Goal: Task Accomplishment & Management: Manage account settings

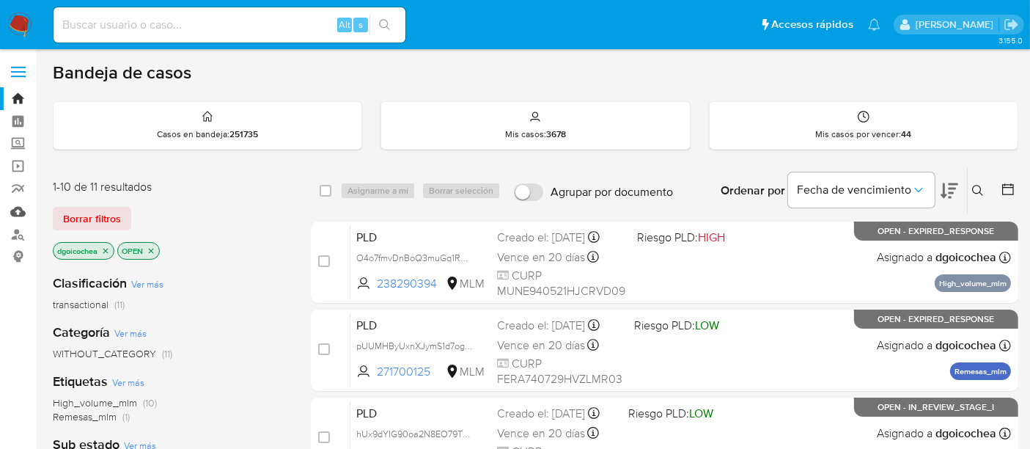
click at [18, 217] on link "Mulan" at bounding box center [87, 211] width 174 height 23
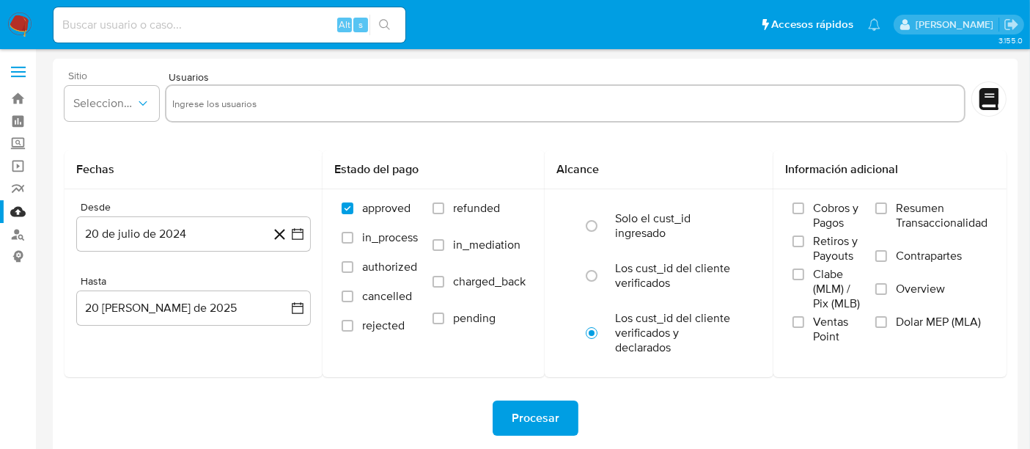
click at [143, 81] on div "Sitio Seleccione el sitio" at bounding box center [112, 98] width 95 height 56
click at [121, 106] on span "Seleccione el sitio" at bounding box center [104, 103] width 62 height 15
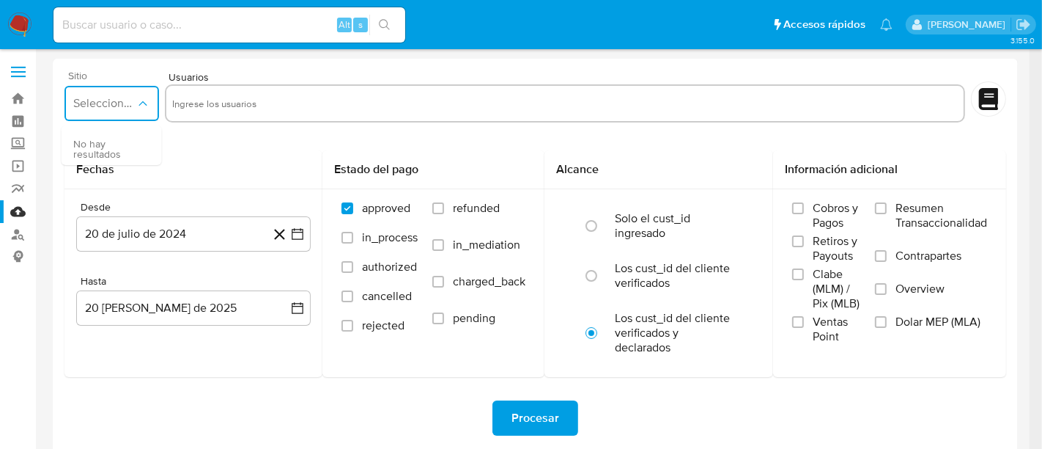
click at [136, 99] on icon "button" at bounding box center [143, 103] width 15 height 15
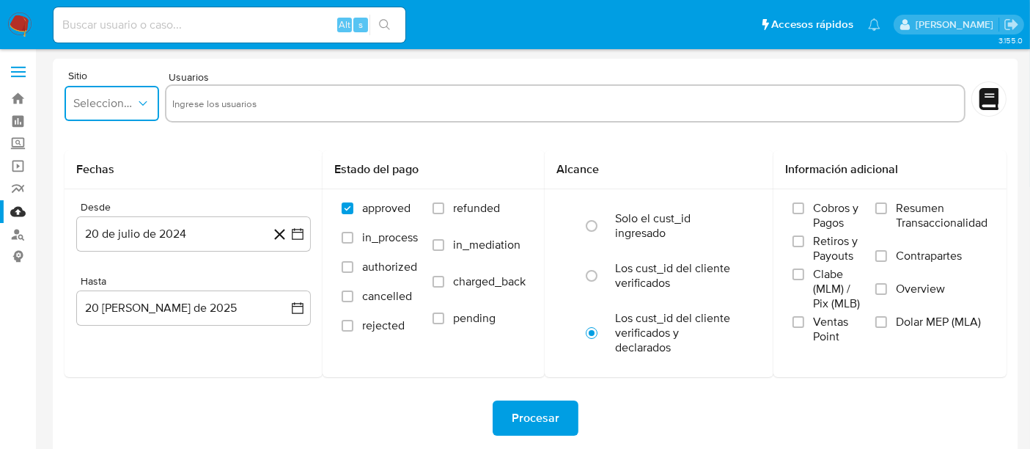
click at [200, 102] on input "text" at bounding box center [565, 103] width 786 height 23
type input "2094286663"
click at [84, 24] on input at bounding box center [230, 24] width 352 height 19
paste input "2094286663"
type input "2094286663"
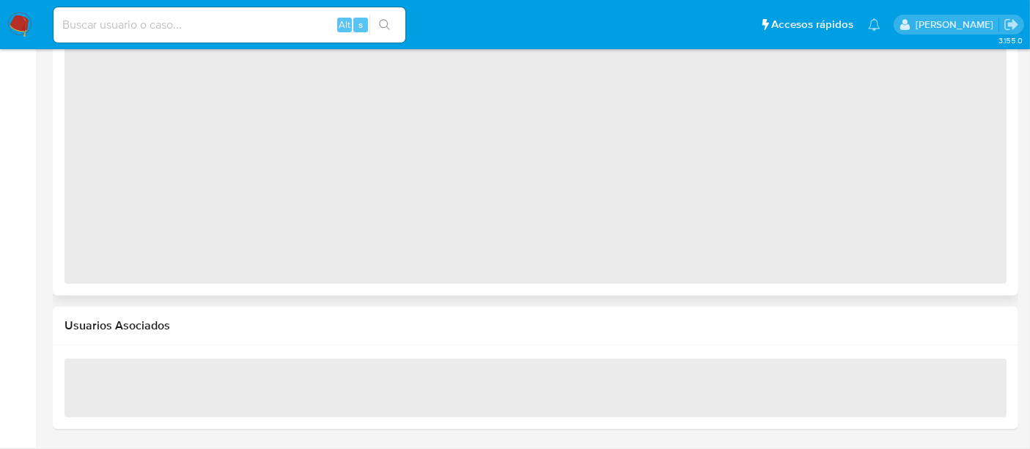
scroll to position [926, 0]
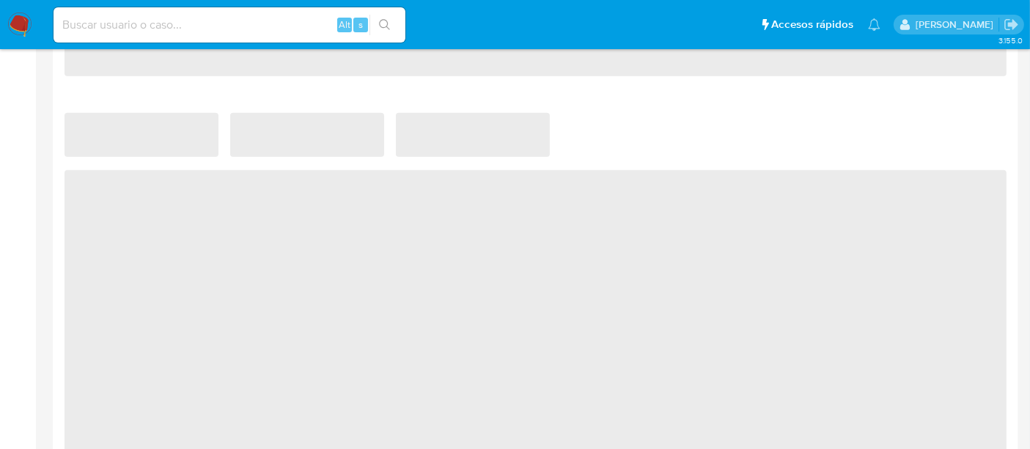
select select "10"
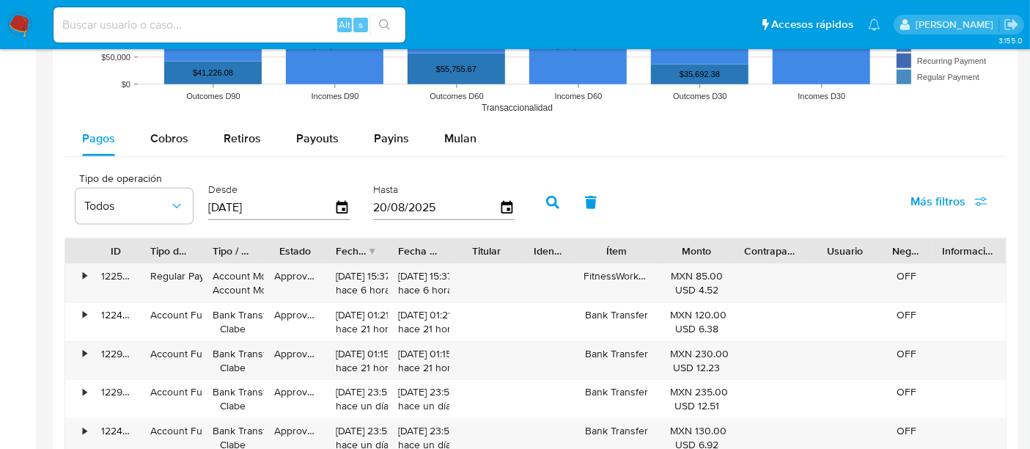
scroll to position [1333, 0]
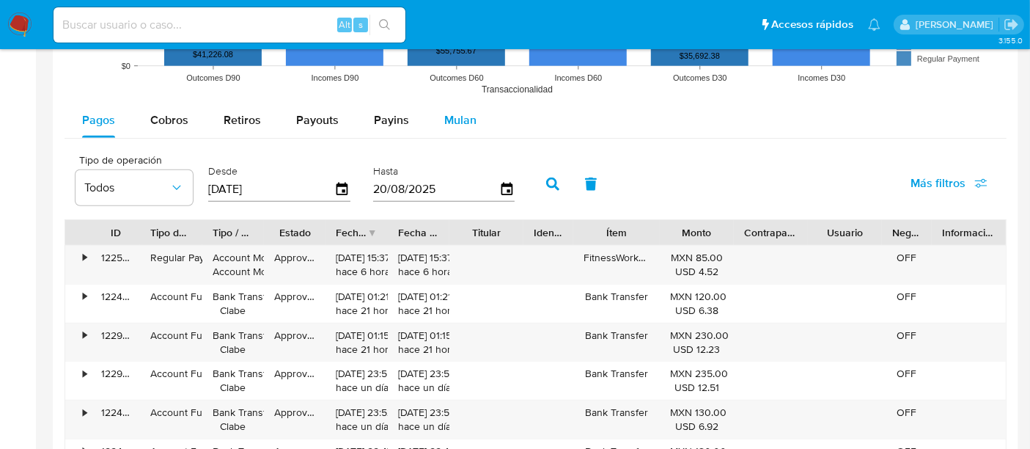
click at [461, 114] on span "Mulan" at bounding box center [460, 119] width 32 height 17
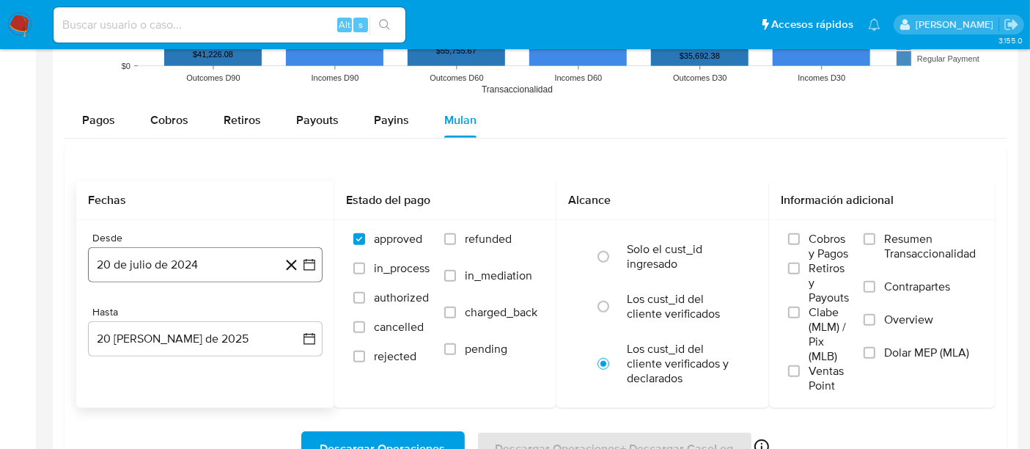
click at [190, 265] on button "20 de julio de 2024" at bounding box center [205, 264] width 235 height 35
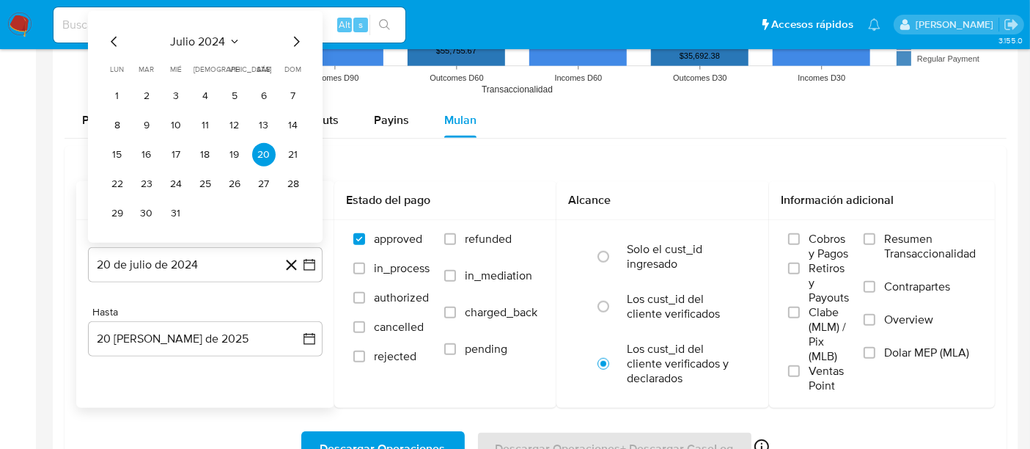
click at [295, 44] on icon "Mes siguiente" at bounding box center [296, 42] width 18 height 18
click at [295, 43] on icon "Mes siguiente" at bounding box center [297, 42] width 6 height 10
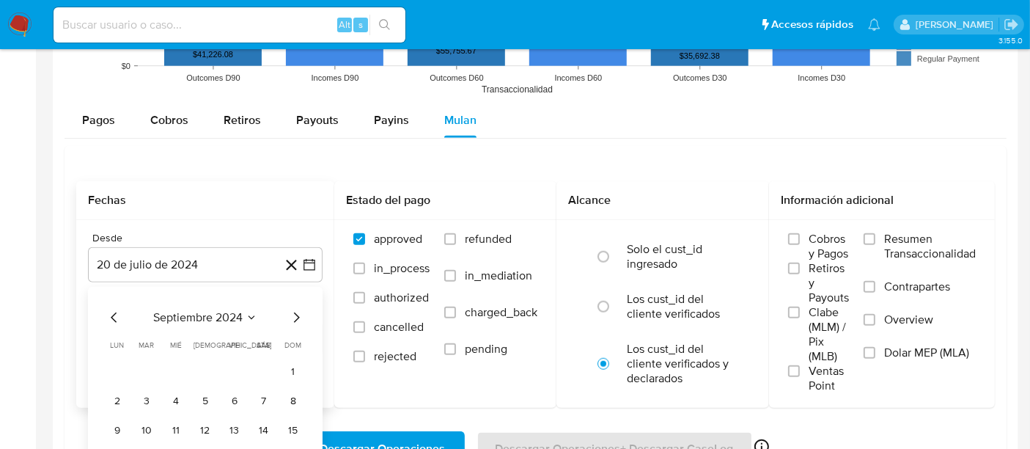
click at [295, 43] on div "Alt s" at bounding box center [230, 24] width 352 height 41
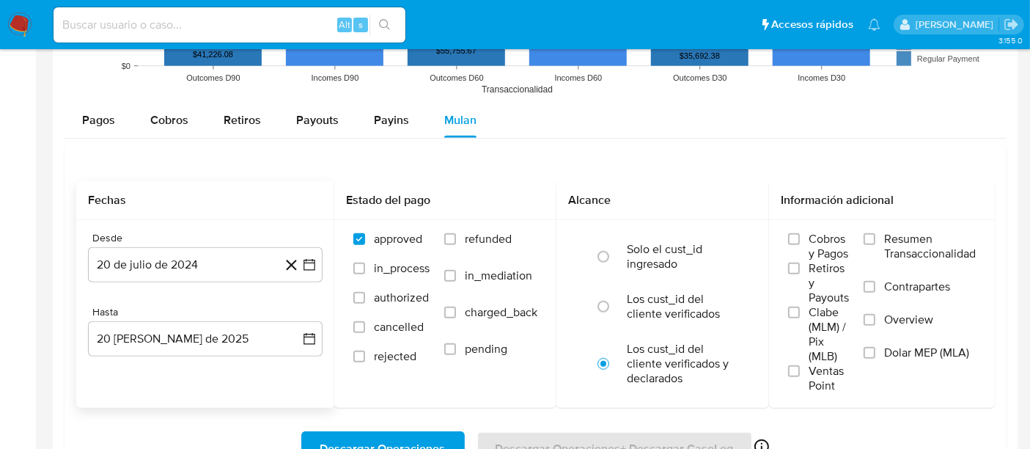
click at [153, 232] on div "Desde" at bounding box center [205, 238] width 235 height 13
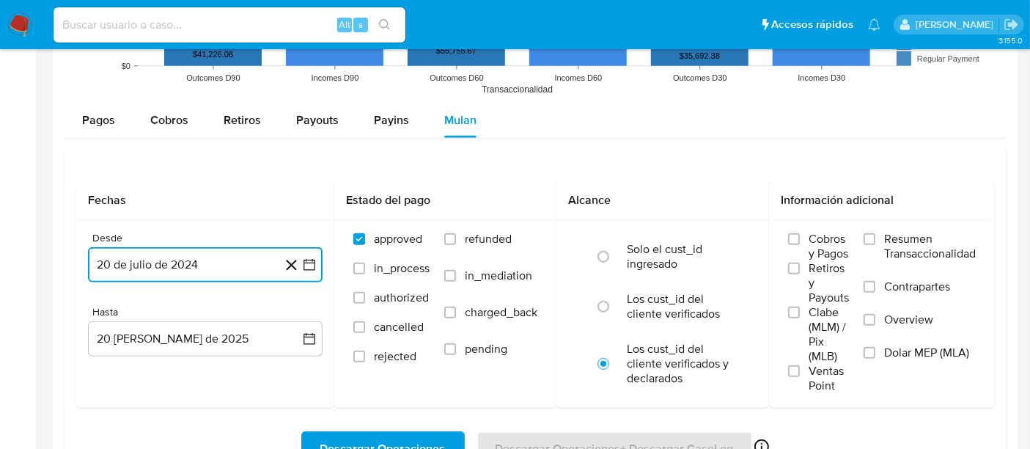
click at [165, 260] on button "20 de julio de 2024" at bounding box center [205, 264] width 235 height 35
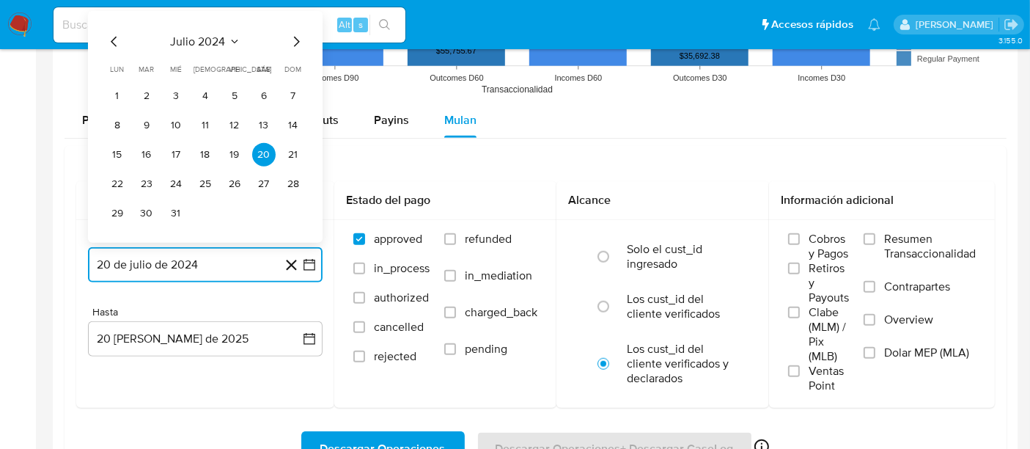
click at [295, 37] on icon "Mes siguiente" at bounding box center [296, 42] width 18 height 18
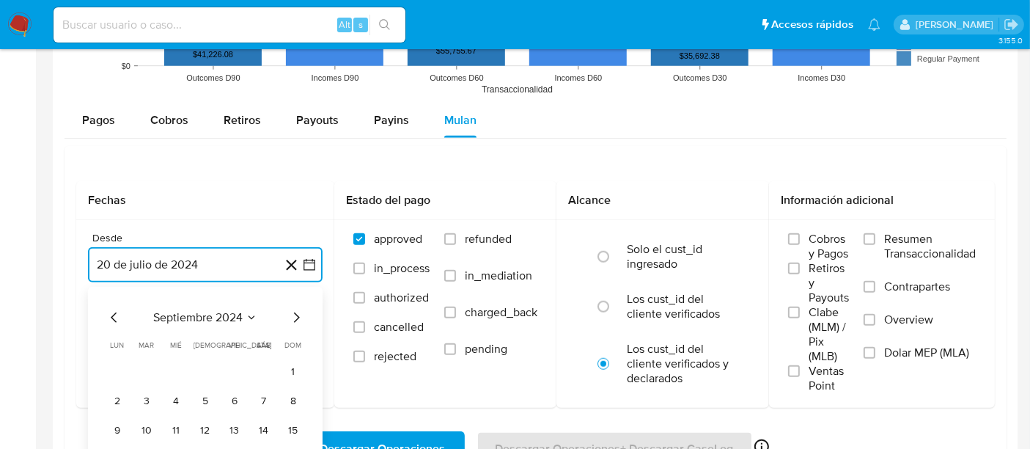
click at [172, 248] on button "20 de julio de 2024" at bounding box center [205, 264] width 235 height 35
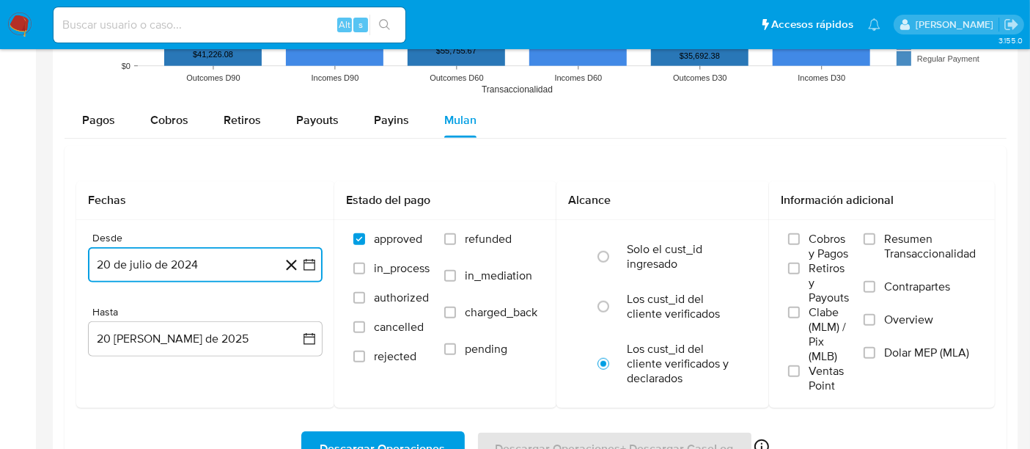
click at [231, 266] on button "20 de julio de 2024" at bounding box center [205, 264] width 235 height 35
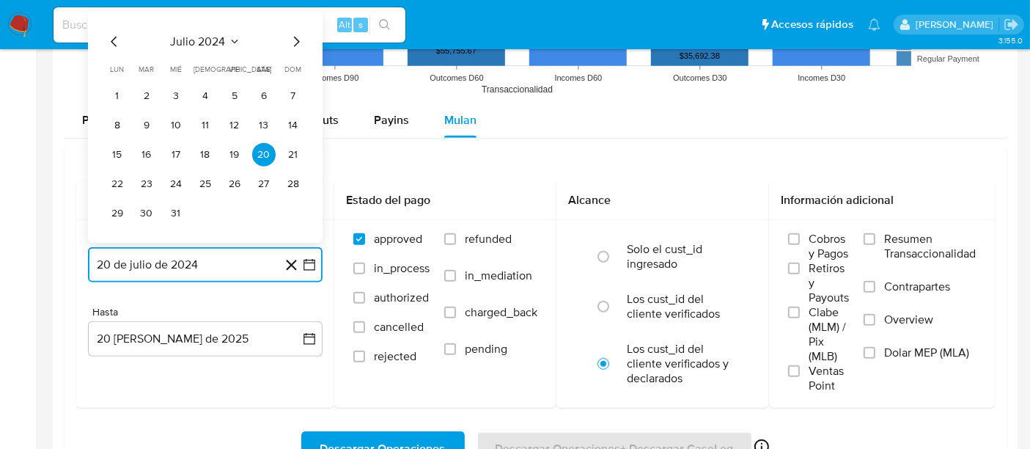
click at [295, 41] on icon "Mes siguiente" at bounding box center [296, 42] width 18 height 18
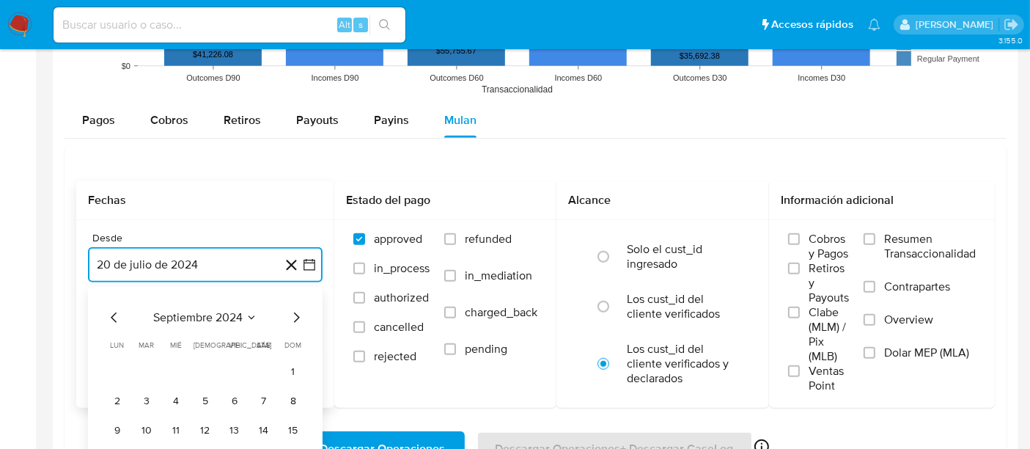
click at [298, 315] on icon "Mes siguiente" at bounding box center [297, 317] width 6 height 10
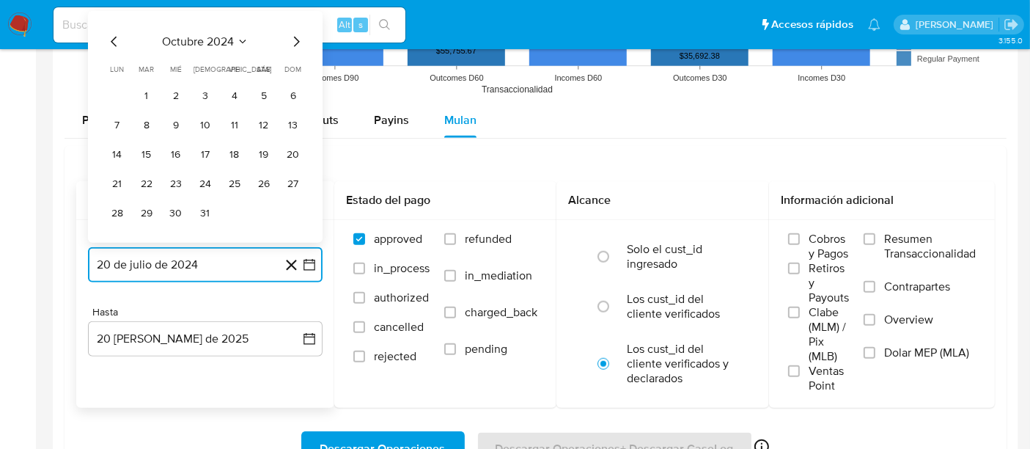
click at [290, 41] on icon "Mes siguiente" at bounding box center [296, 42] width 18 height 18
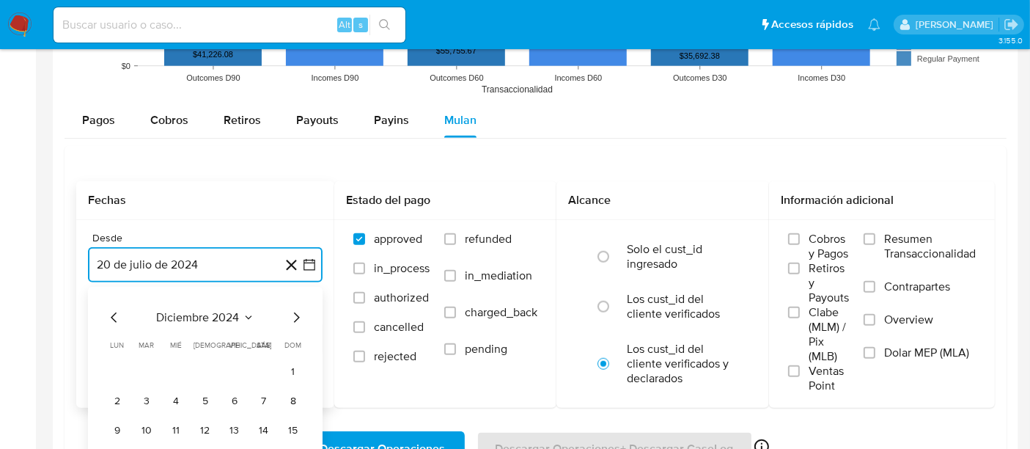
click at [293, 309] on icon "Mes siguiente" at bounding box center [296, 318] width 18 height 18
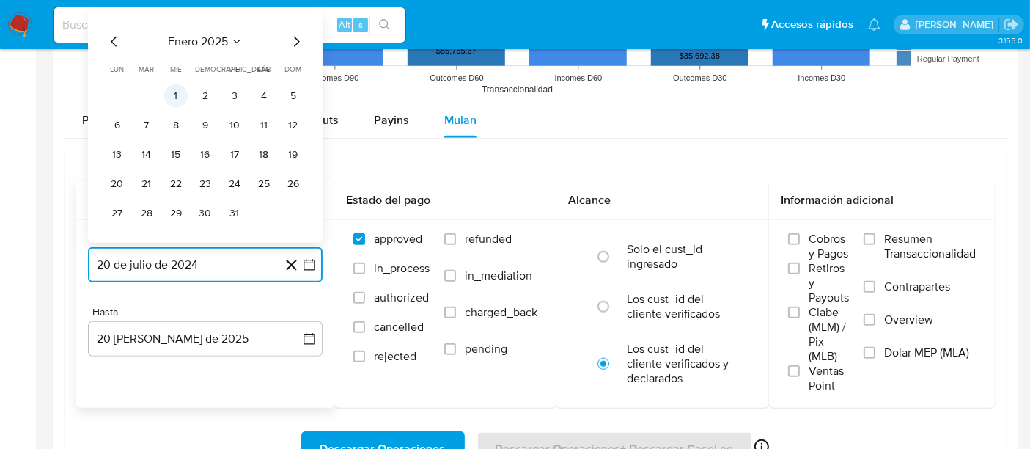
click at [167, 96] on button "1" at bounding box center [175, 95] width 23 height 23
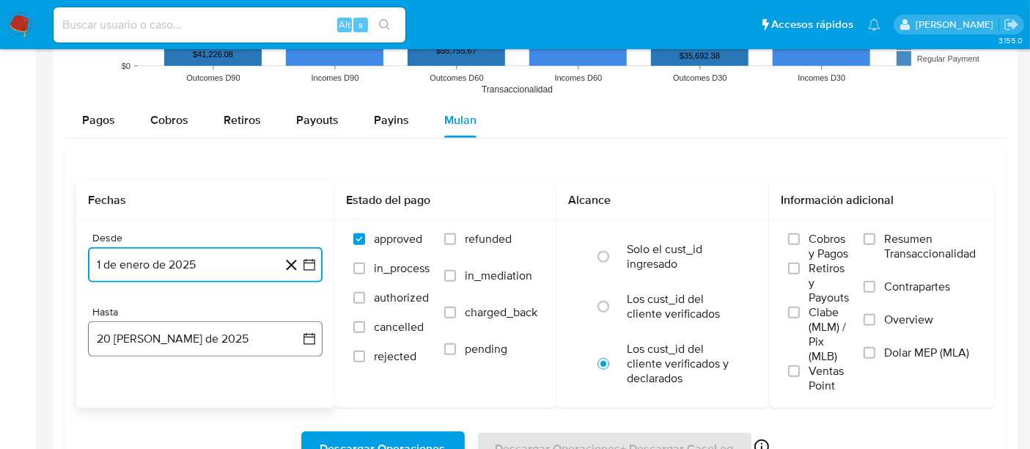
click at [180, 336] on button "20 de agosto de 2025" at bounding box center [205, 338] width 235 height 35
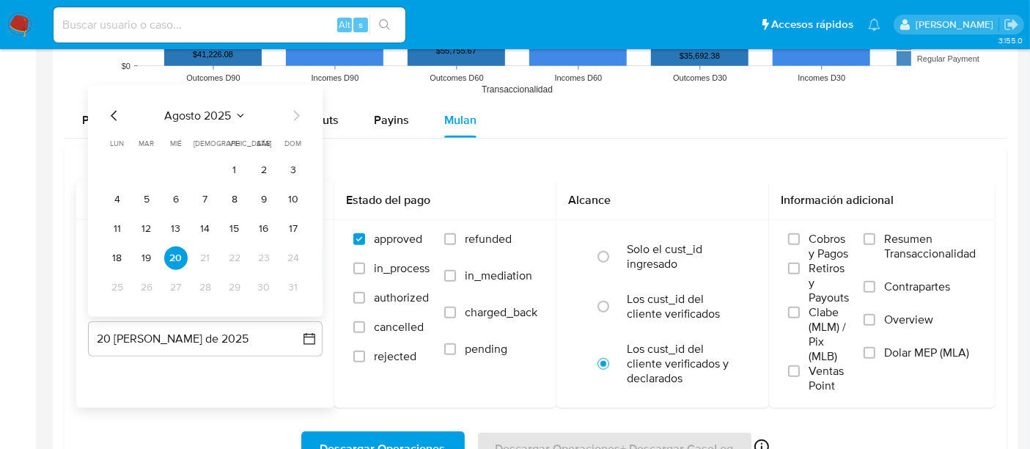
click at [114, 111] on icon "Mes anterior" at bounding box center [115, 116] width 18 height 18
click at [208, 290] on button "31" at bounding box center [205, 287] width 23 height 23
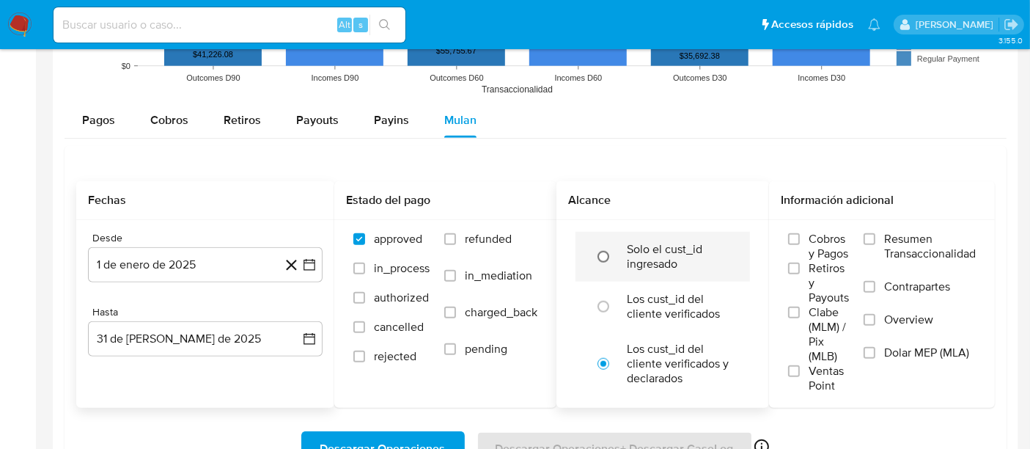
click at [605, 252] on input "radio" at bounding box center [603, 256] width 23 height 23
radio input "true"
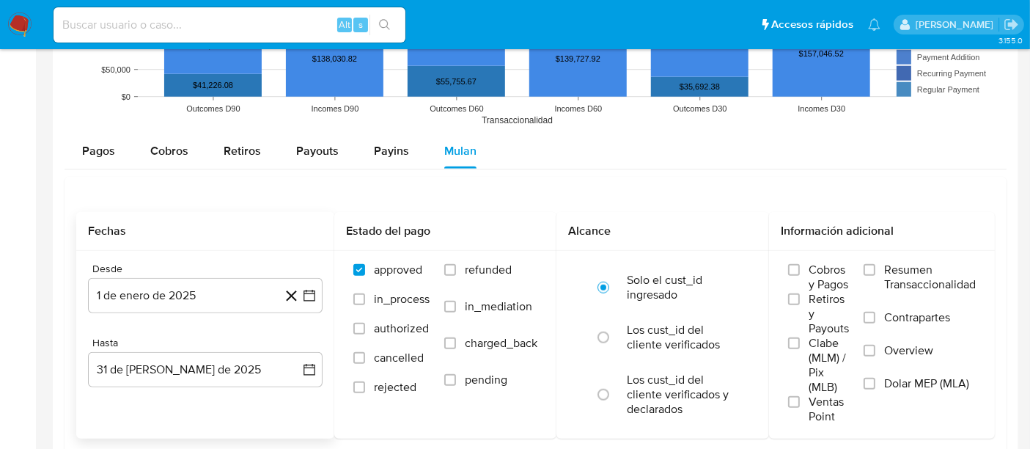
scroll to position [1384, 0]
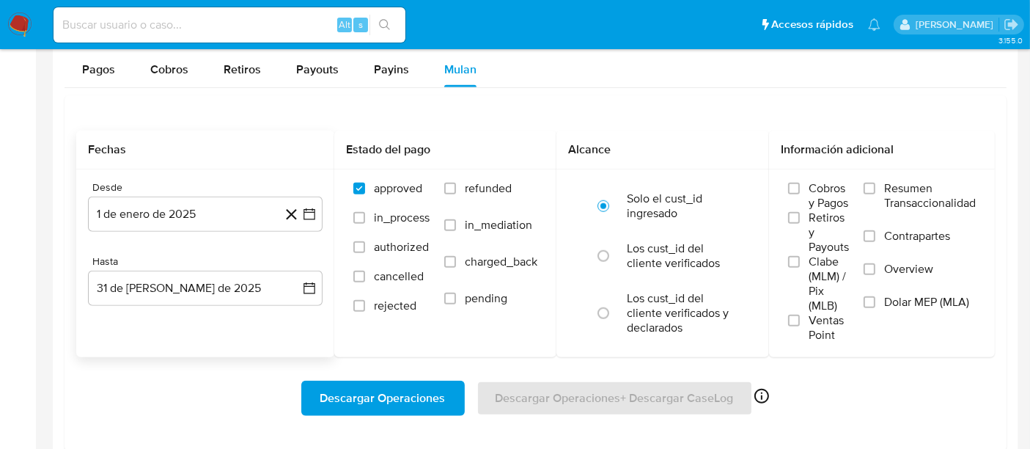
click at [402, 389] on span "Descargar Operaciones" at bounding box center [382, 398] width 125 height 32
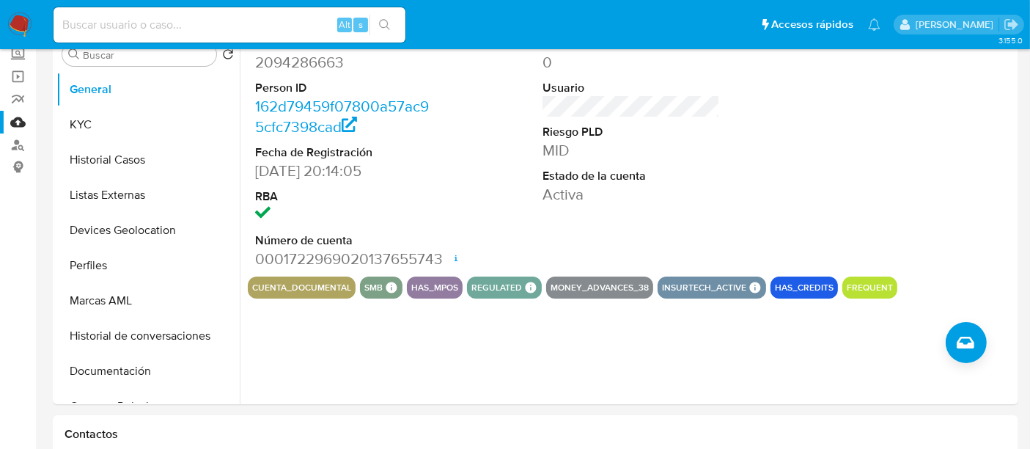
scroll to position [0, 0]
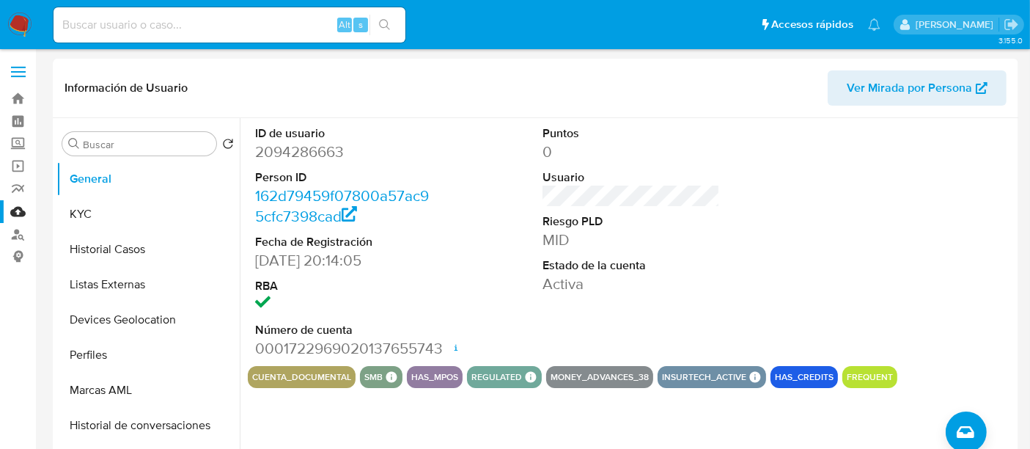
click at [15, 18] on img at bounding box center [19, 24] width 25 height 25
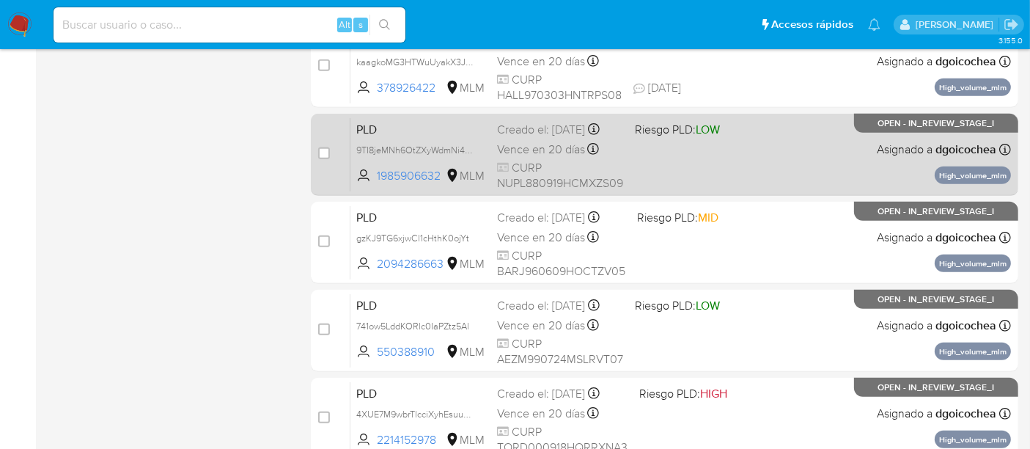
scroll to position [651, 0]
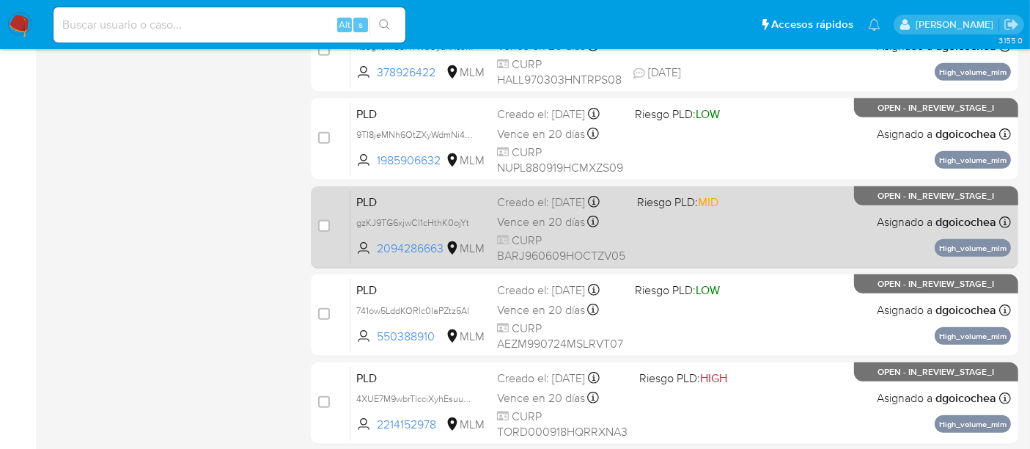
click at [371, 193] on span "PLD" at bounding box center [420, 200] width 129 height 19
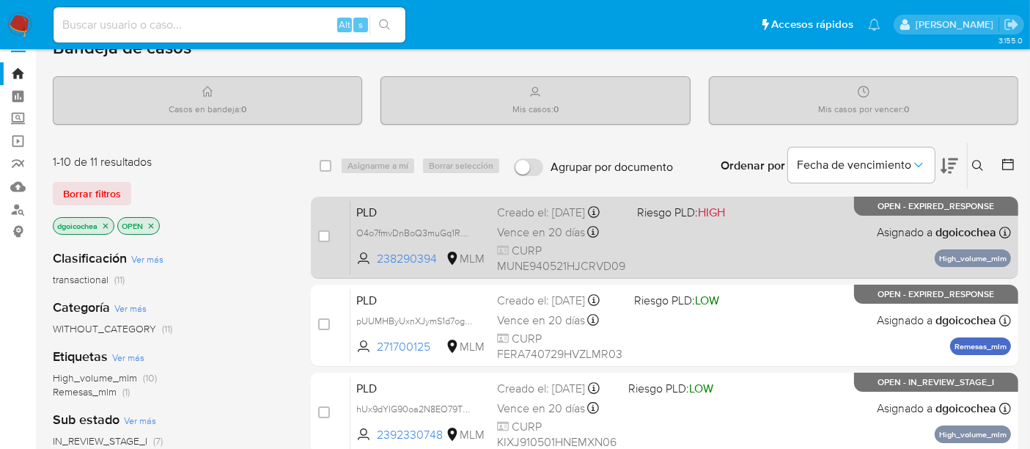
scroll to position [0, 0]
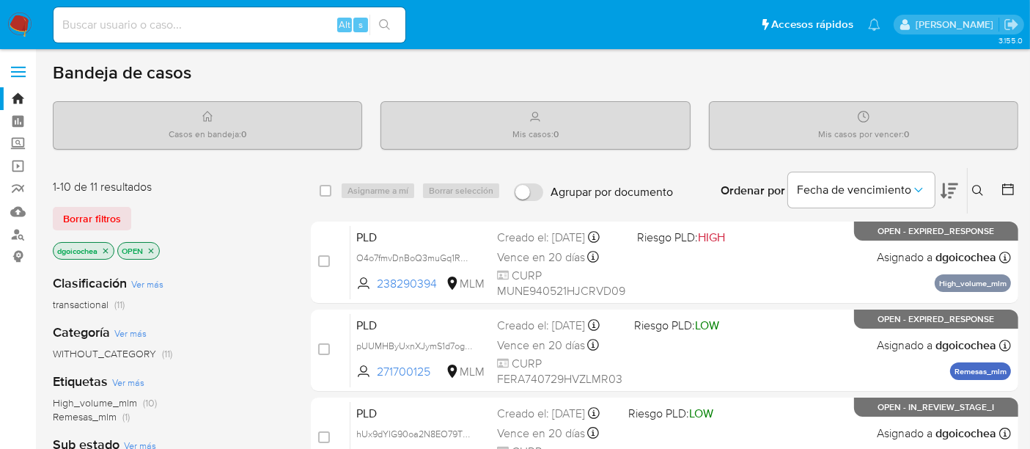
click at [979, 182] on button at bounding box center [980, 191] width 24 height 18
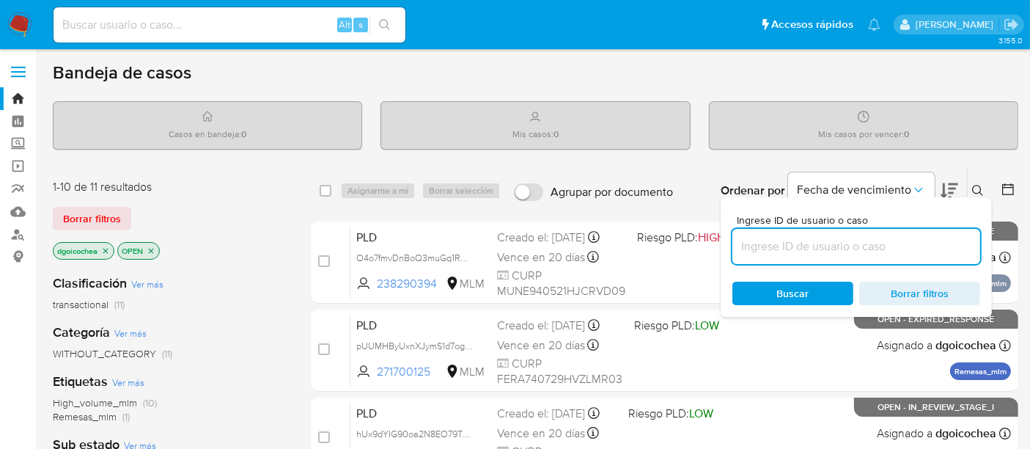
click at [870, 249] on input at bounding box center [856, 246] width 248 height 19
type input "2094286663"
click at [768, 283] on span "Buscar" at bounding box center [793, 293] width 100 height 21
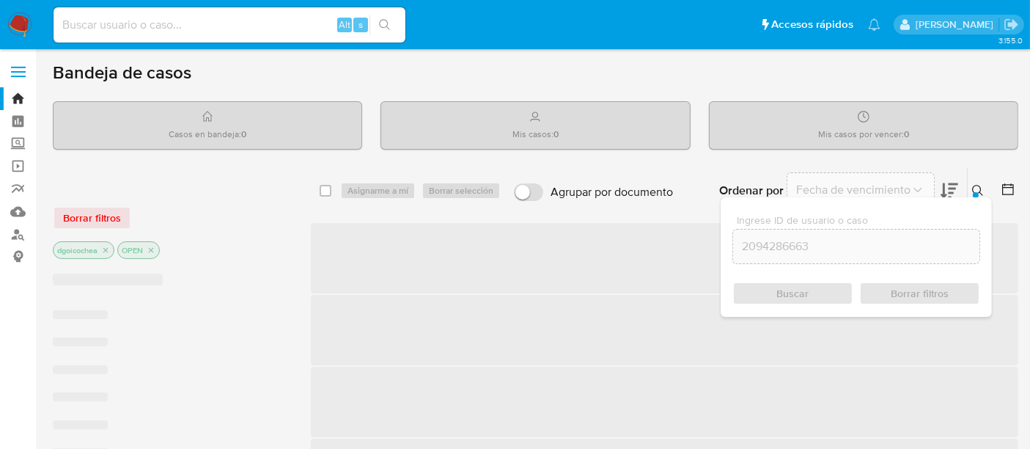
click at [778, 292] on div "Buscar Borrar filtros" at bounding box center [856, 292] width 248 height 23
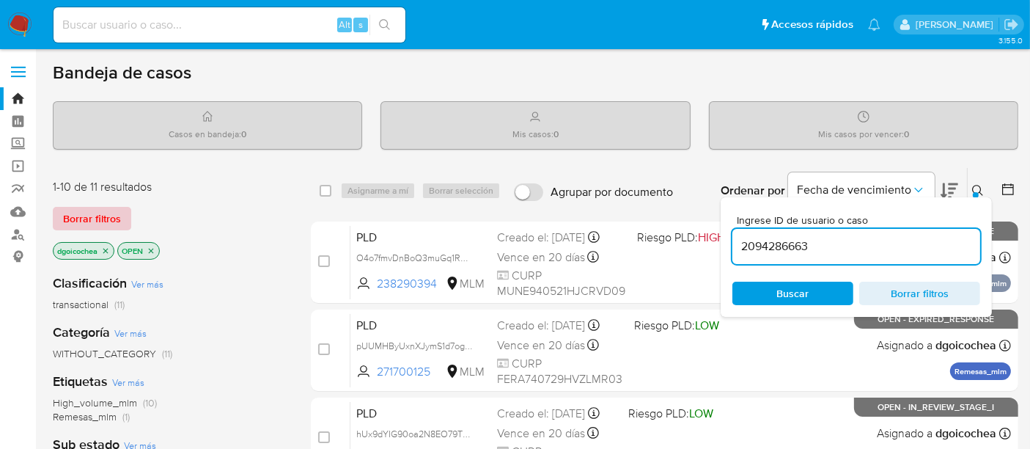
click at [86, 208] on span "Borrar filtros" at bounding box center [92, 218] width 58 height 21
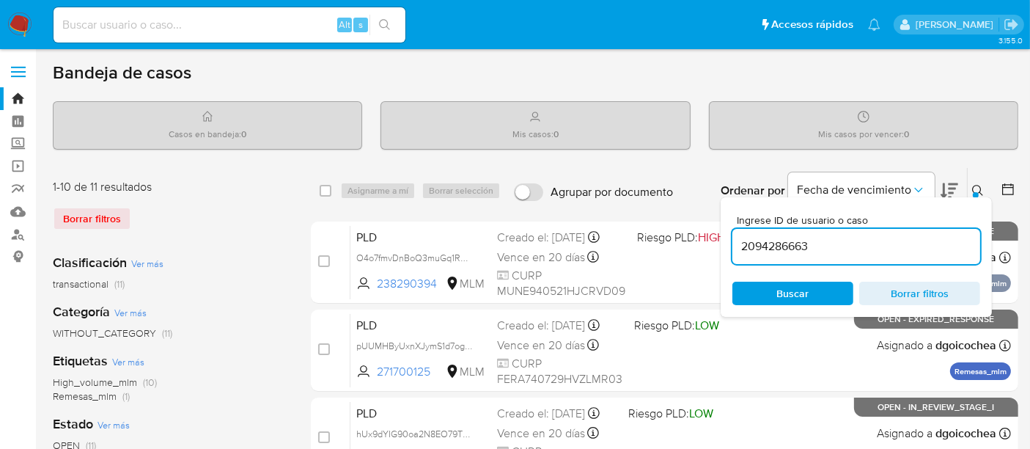
click at [745, 289] on span "Buscar" at bounding box center [793, 293] width 100 height 21
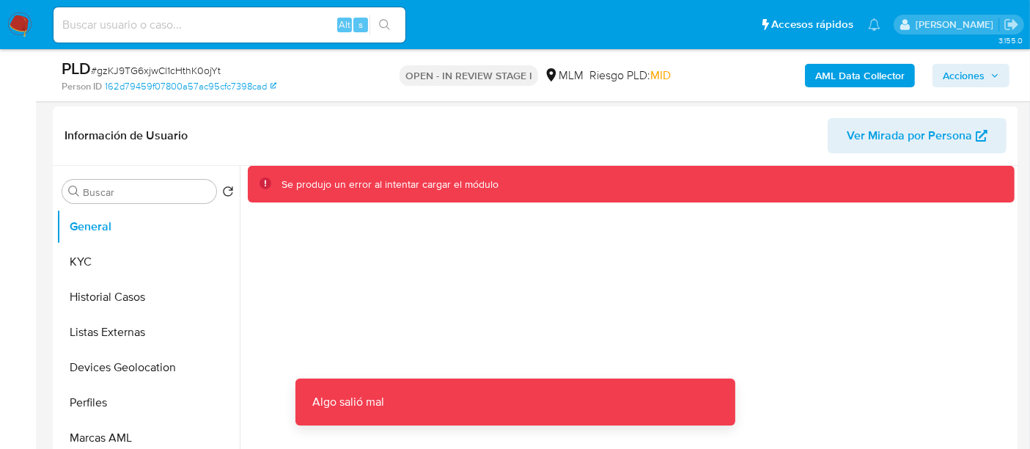
scroll to position [206, 0]
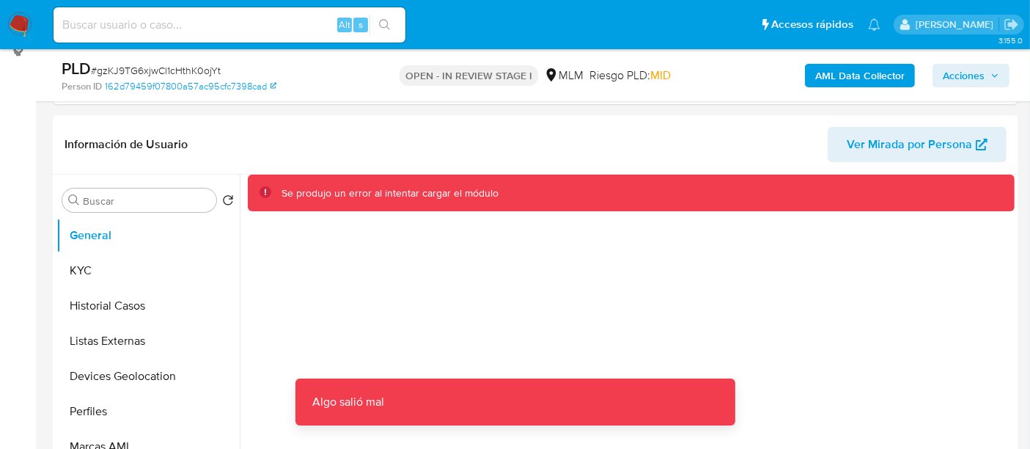
click at [86, 298] on button "Historial Casos" at bounding box center [147, 305] width 183 height 35
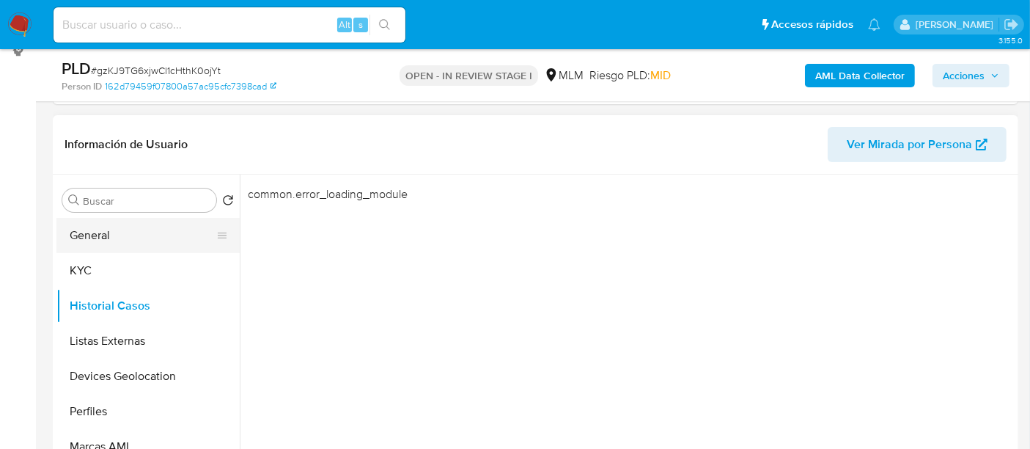
click at [85, 238] on button "General" at bounding box center [142, 235] width 172 height 35
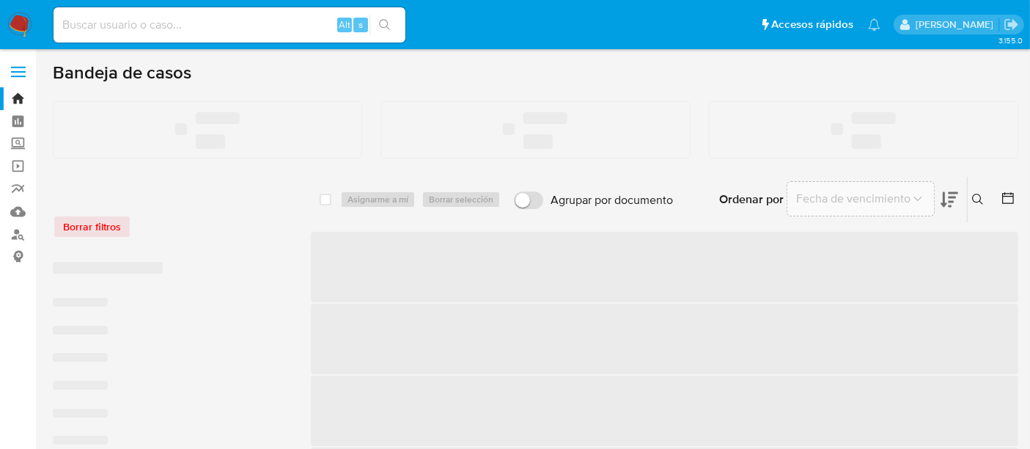
click at [972, 195] on icon at bounding box center [978, 200] width 12 height 12
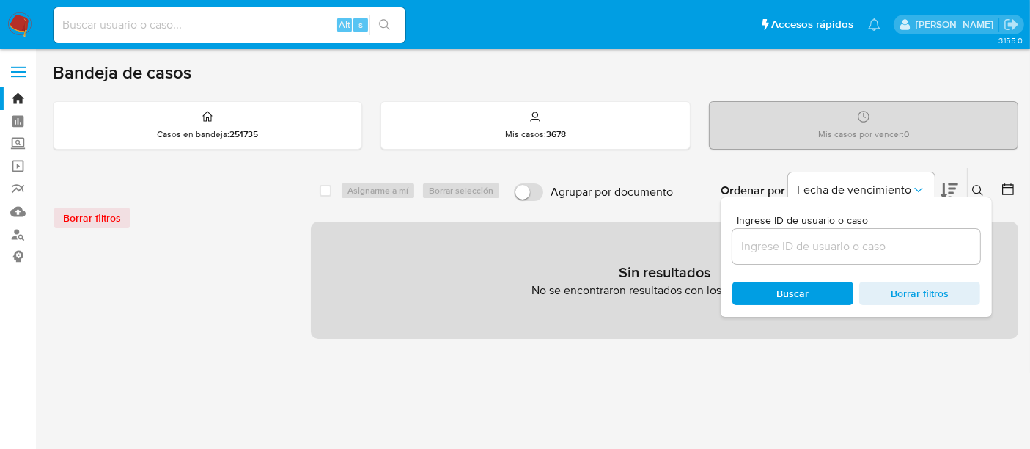
click at [863, 240] on input at bounding box center [856, 246] width 248 height 19
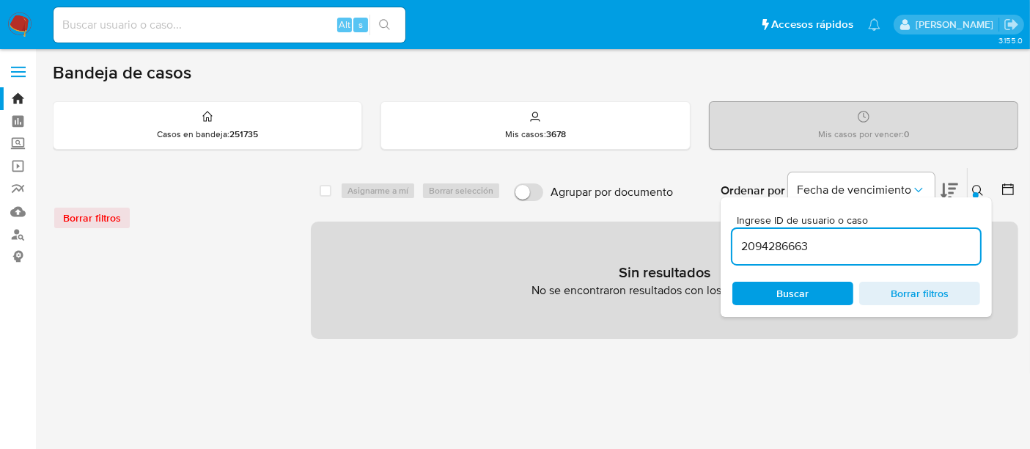
type input "2094286663"
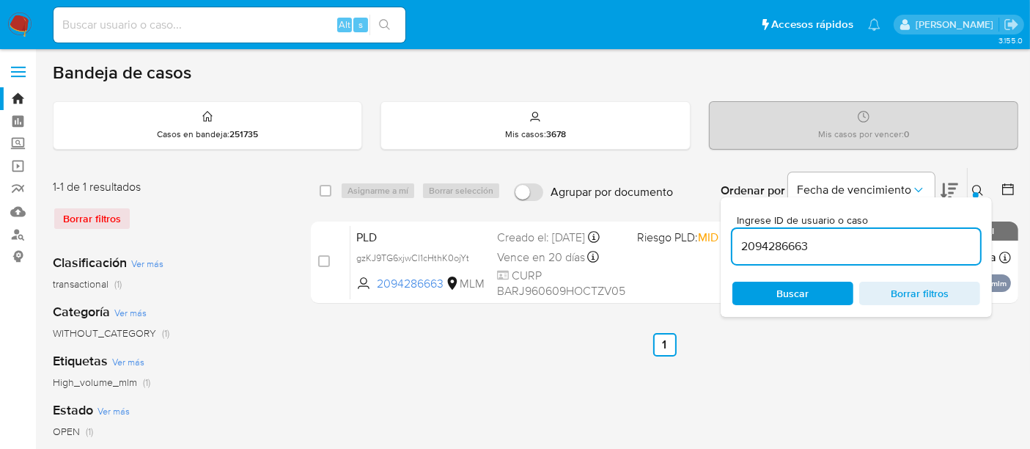
click at [108, 214] on div "Borrar filtros" at bounding box center [170, 218] width 235 height 23
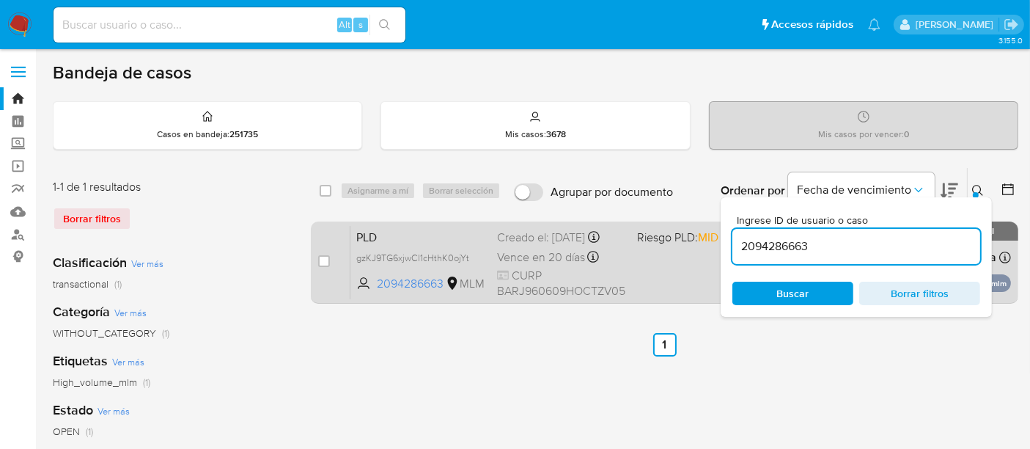
click at [364, 227] on span "PLD" at bounding box center [420, 236] width 129 height 19
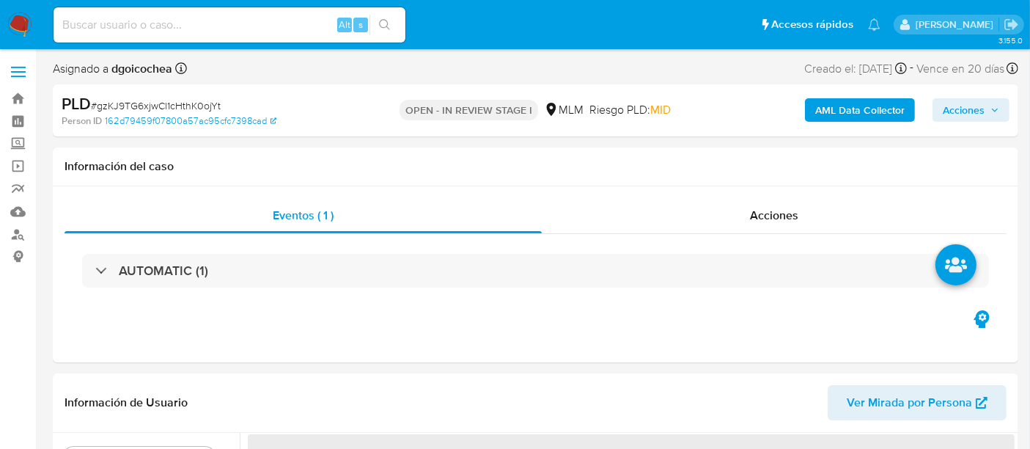
select select "10"
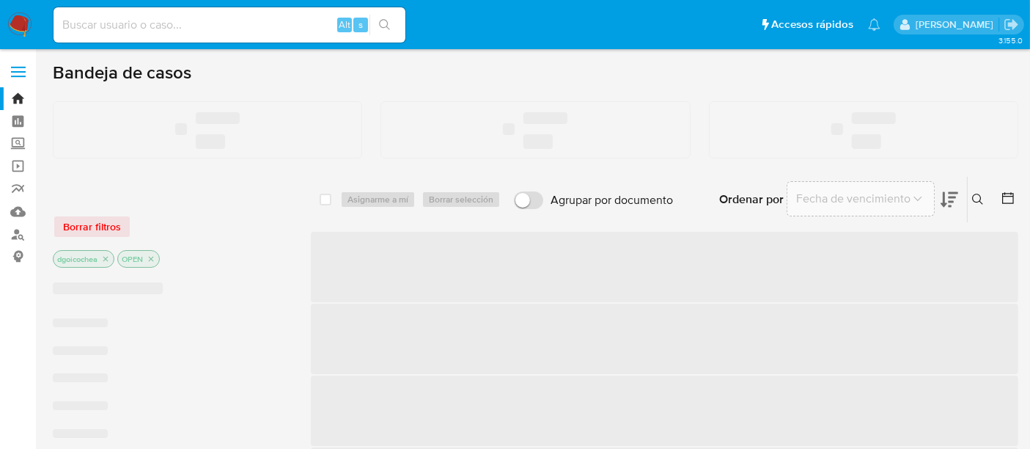
click at [209, 14] on div "Alt s" at bounding box center [230, 24] width 352 height 35
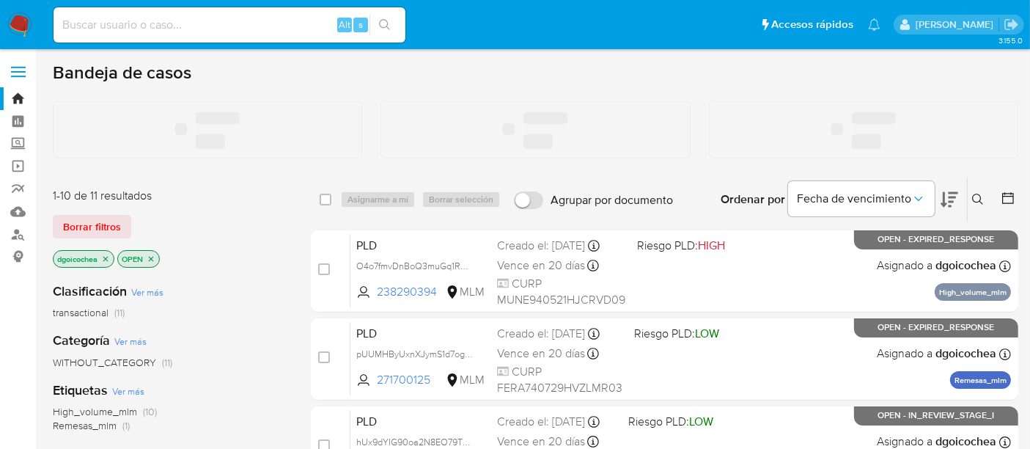
click at [195, 23] on input at bounding box center [230, 24] width 352 height 19
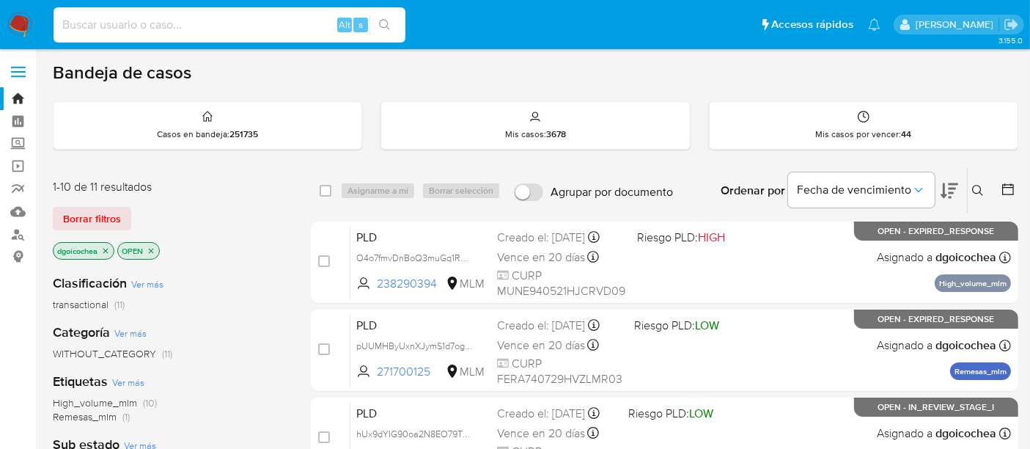
paste input "1921142993"
type input "1921142993"
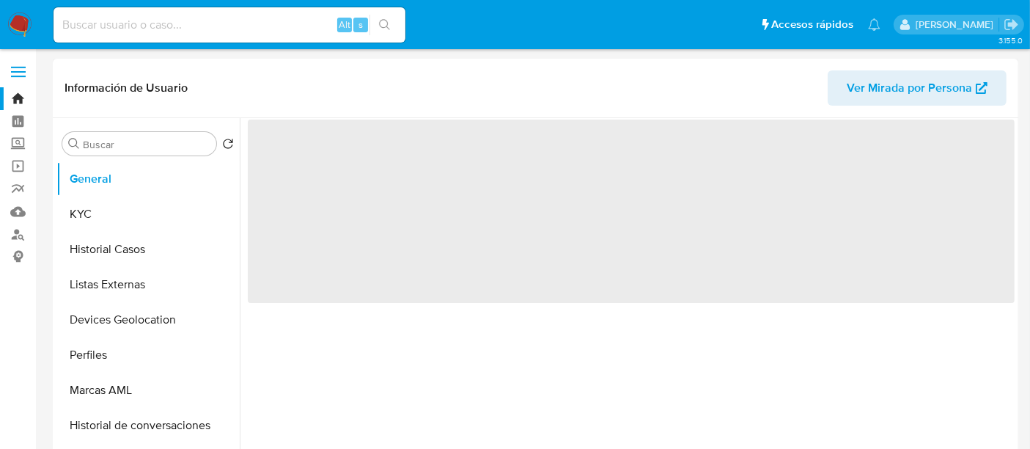
select select "10"
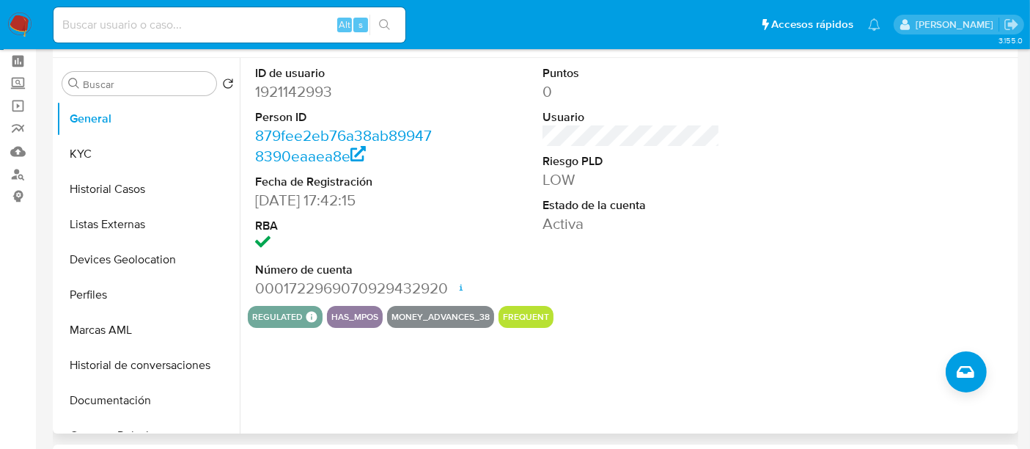
scroll to position [81, 0]
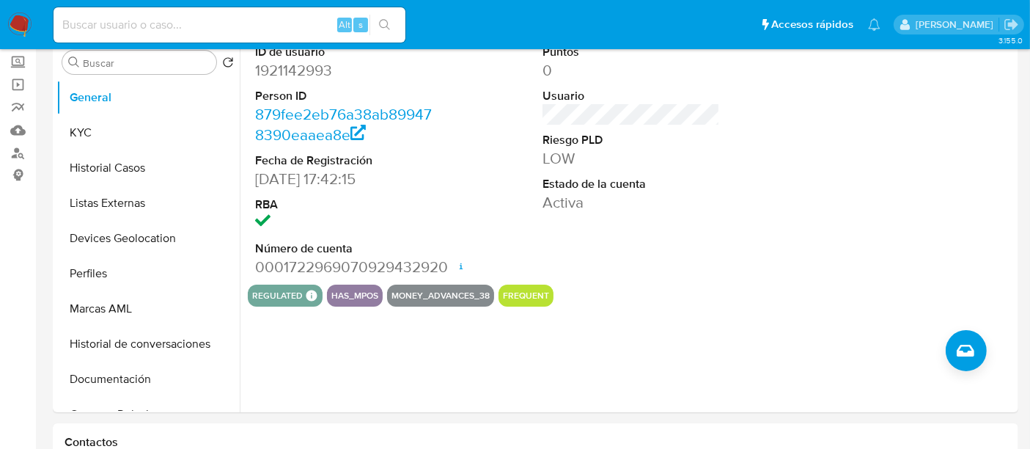
click at [271, 11] on div "Alt s" at bounding box center [230, 24] width 352 height 35
click at [73, 131] on button "KYC" at bounding box center [142, 132] width 172 height 35
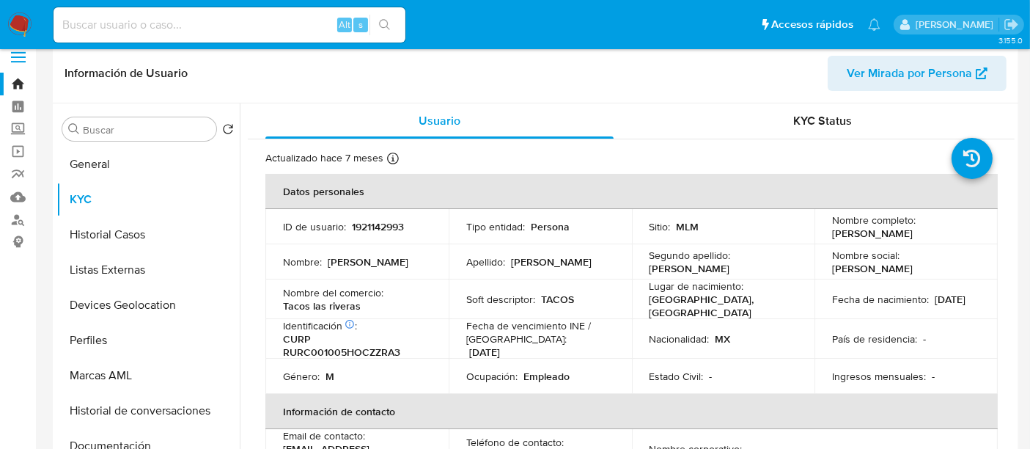
scroll to position [0, 0]
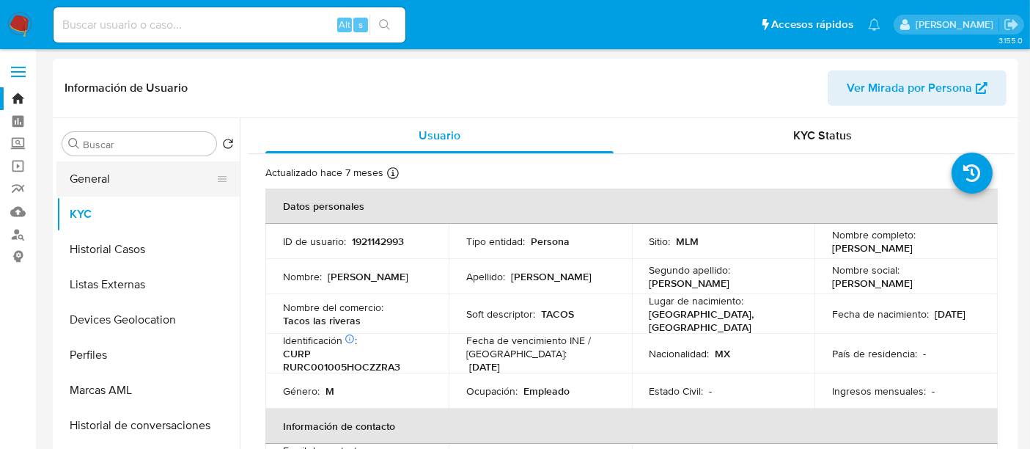
click at [163, 181] on button "General" at bounding box center [142, 178] width 172 height 35
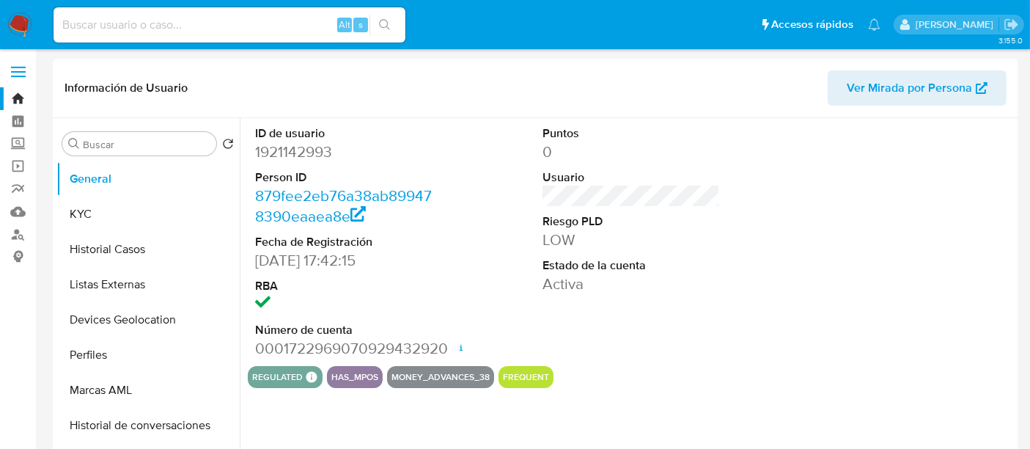
click at [25, 28] on img at bounding box center [19, 24] width 25 height 25
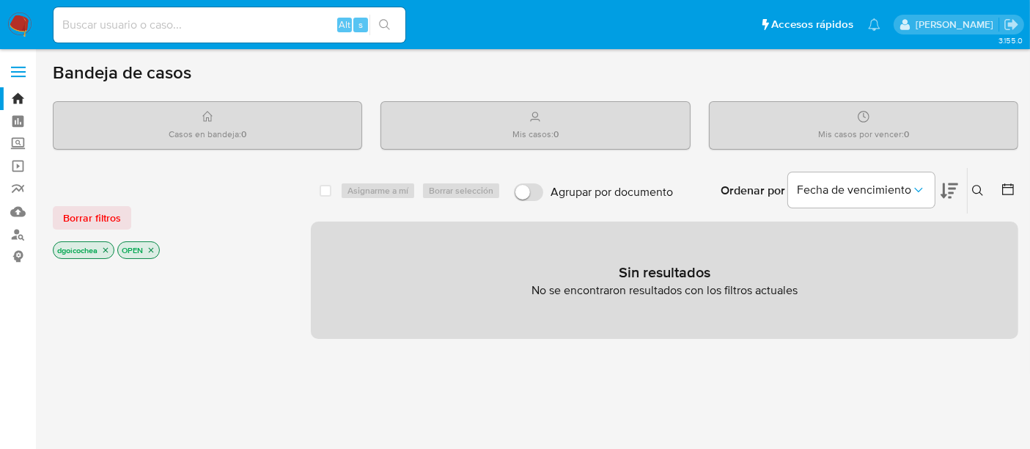
click at [978, 185] on icon at bounding box center [978, 191] width 12 height 12
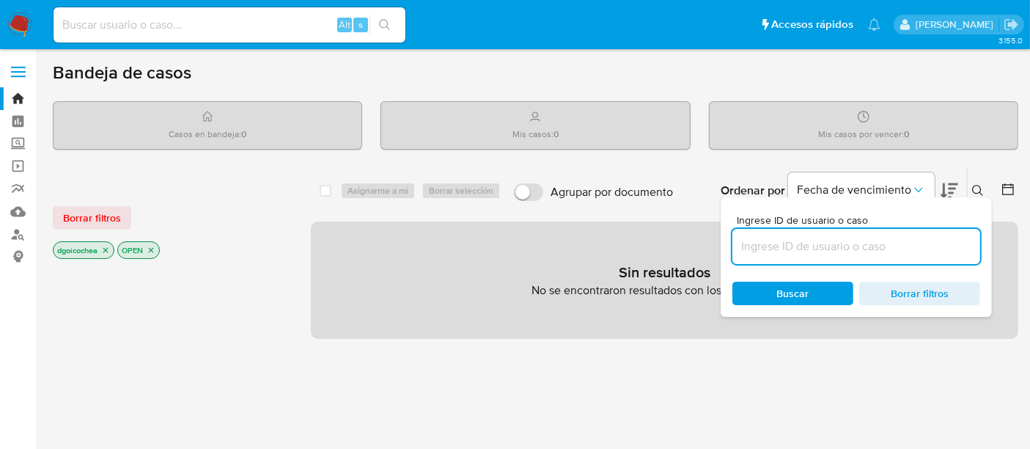
click at [840, 246] on input at bounding box center [856, 246] width 248 height 19
type input "2094286663"
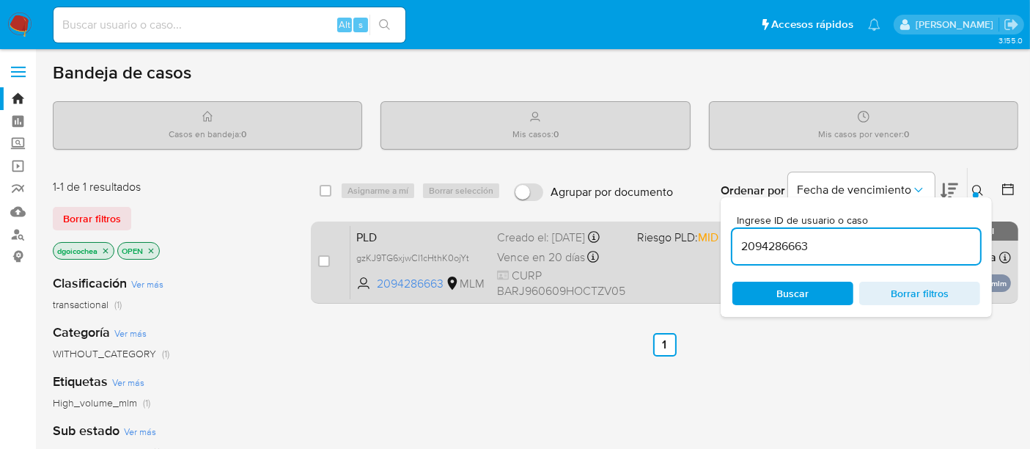
click at [370, 242] on span "PLD" at bounding box center [420, 236] width 129 height 19
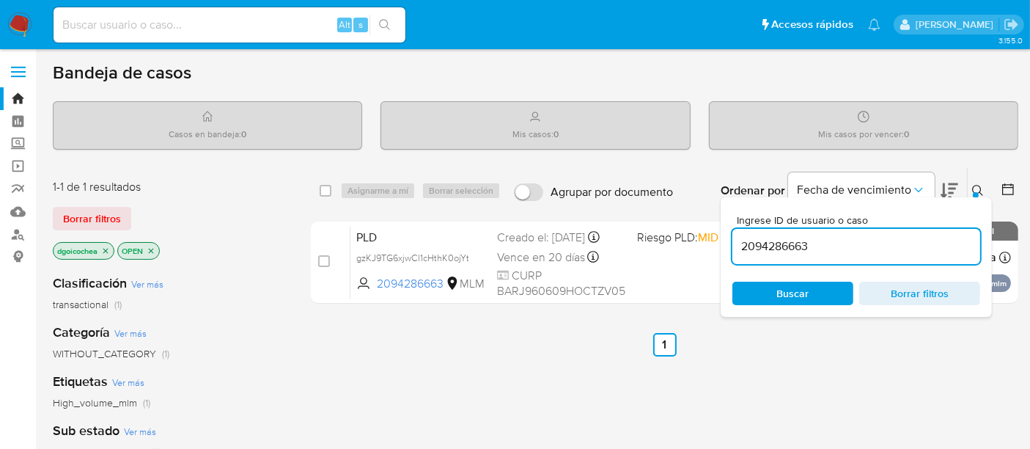
click at [804, 298] on span "Buscar" at bounding box center [793, 292] width 32 height 23
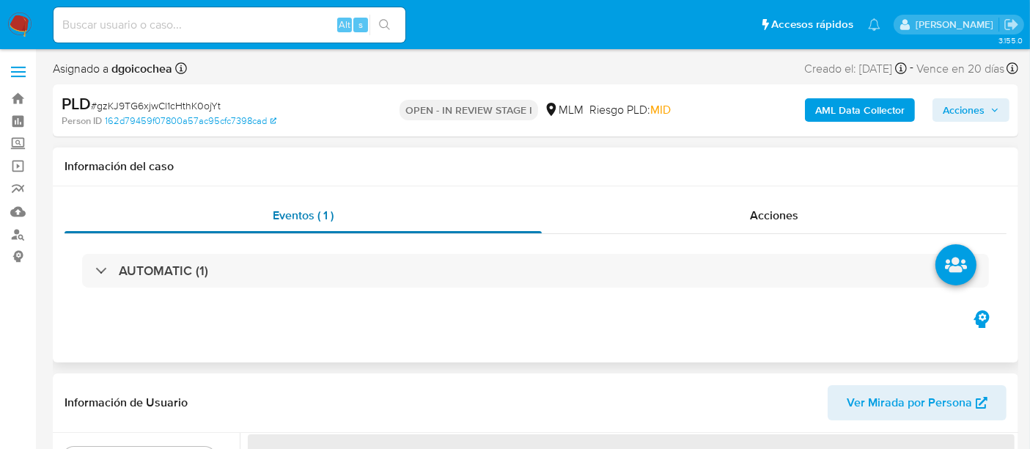
select select "10"
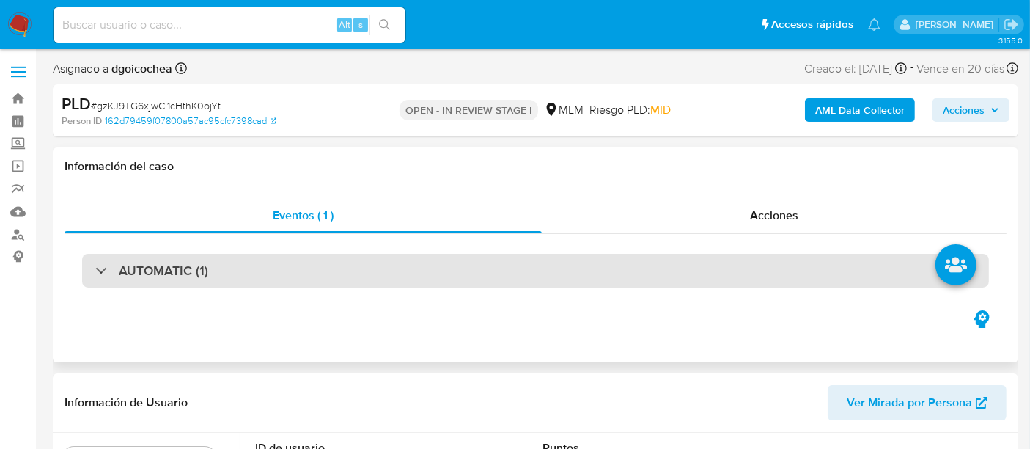
click at [194, 272] on h3 "AUTOMATIC (1)" at bounding box center [163, 270] width 89 height 16
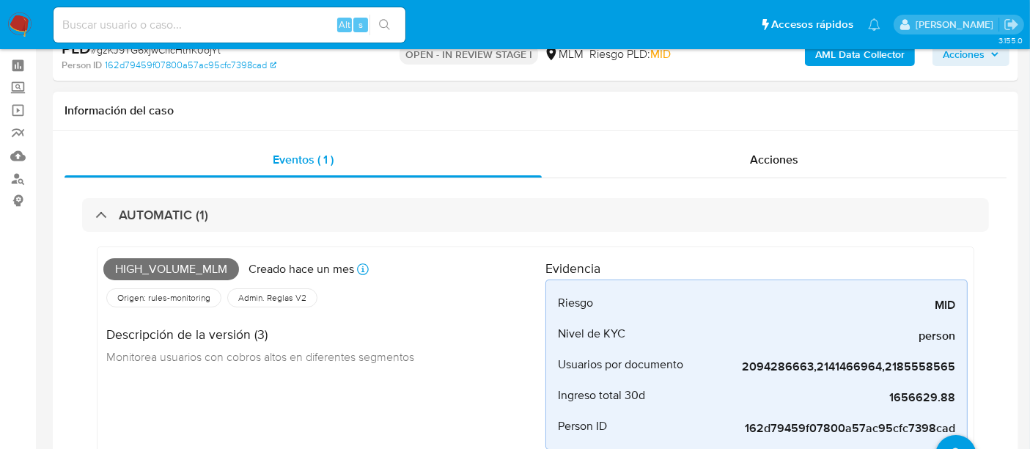
scroll to position [81, 0]
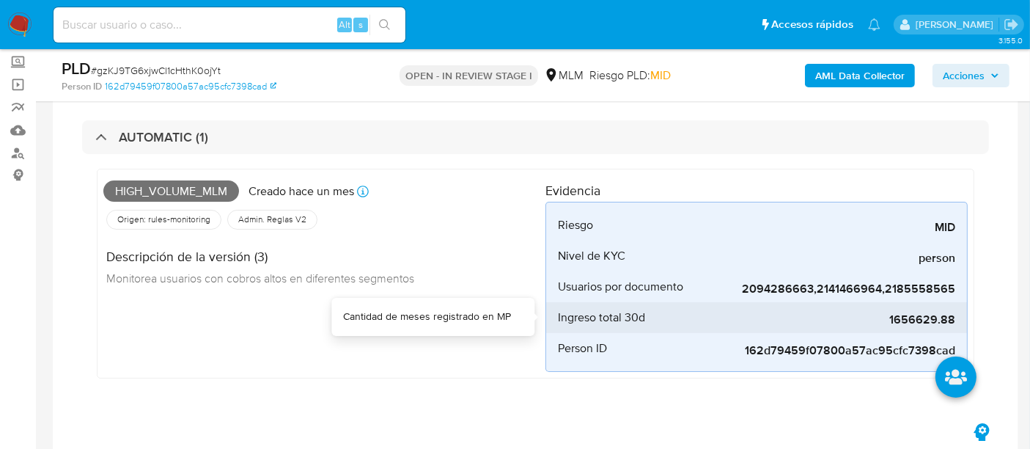
click at [899, 317] on span "1656629.88" at bounding box center [845, 319] width 220 height 15
copy span "1656629.88"
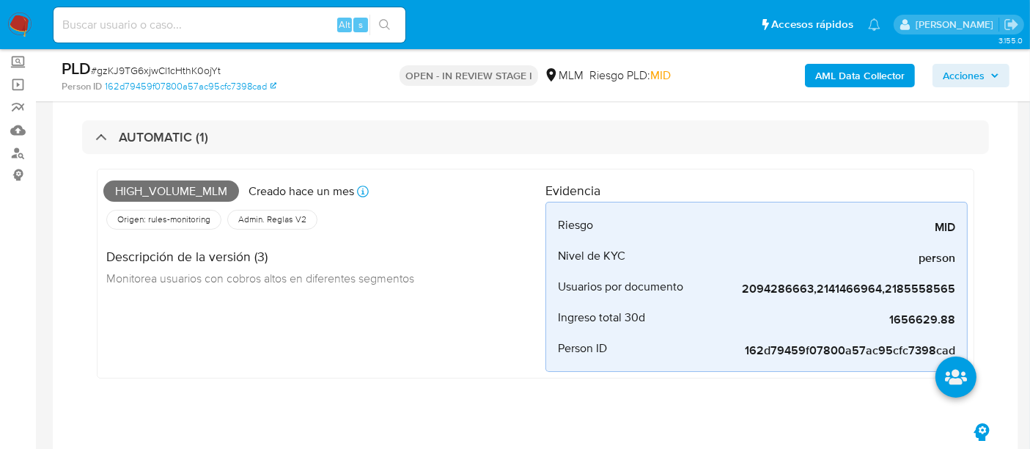
click at [483, 357] on div "High_volume_mlm Creado hace un mes Creado: 12/07/2025 03:04:42 Origen: rules-mo…" at bounding box center [324, 273] width 442 height 196
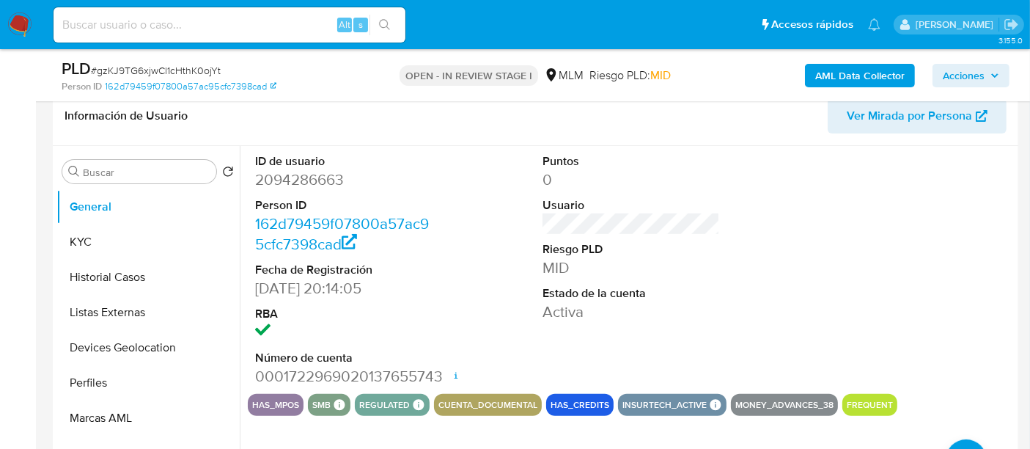
scroll to position [488, 0]
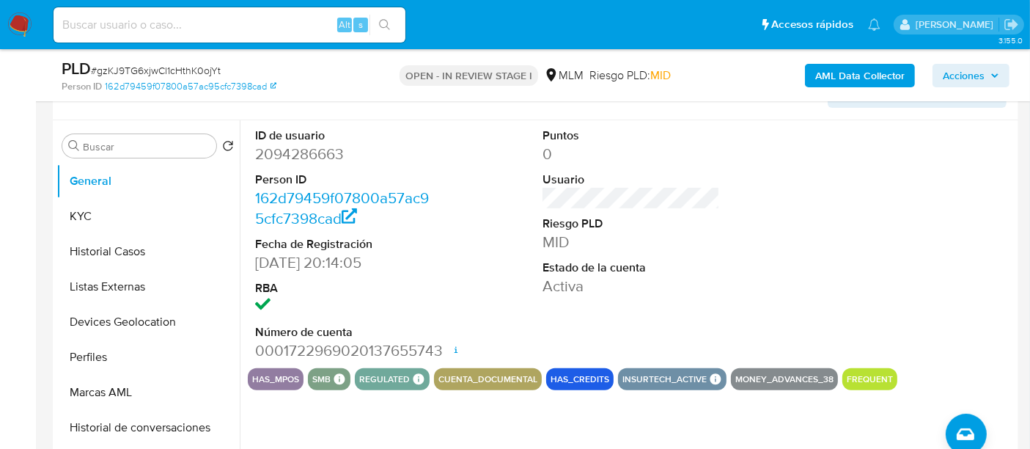
click at [785, 286] on div "ID de usuario 2094286663 Person ID 162d79459f07800a57ac95cfc7398cad Fecha de Re…" at bounding box center [631, 244] width 767 height 248
click at [76, 224] on button "KYC" at bounding box center [142, 216] width 172 height 35
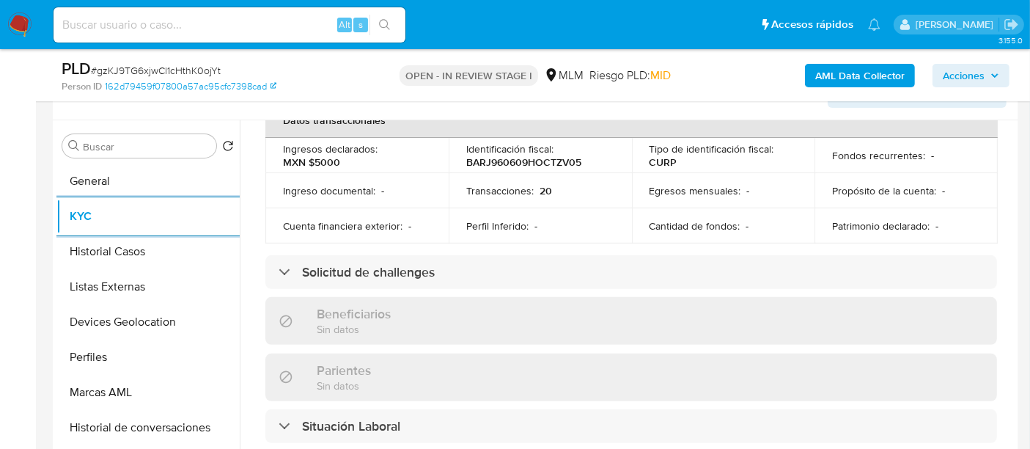
click at [242, 353] on div "Usuario KYC Status Actualizado hace un mes Creado: 13/11/2024 18:14:18 Actualiz…" at bounding box center [627, 307] width 775 height 375
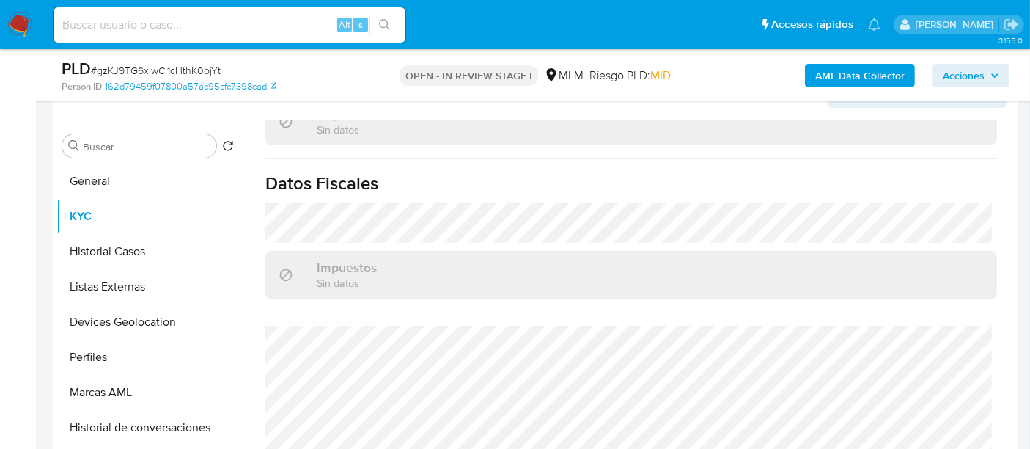
scroll to position [910, 0]
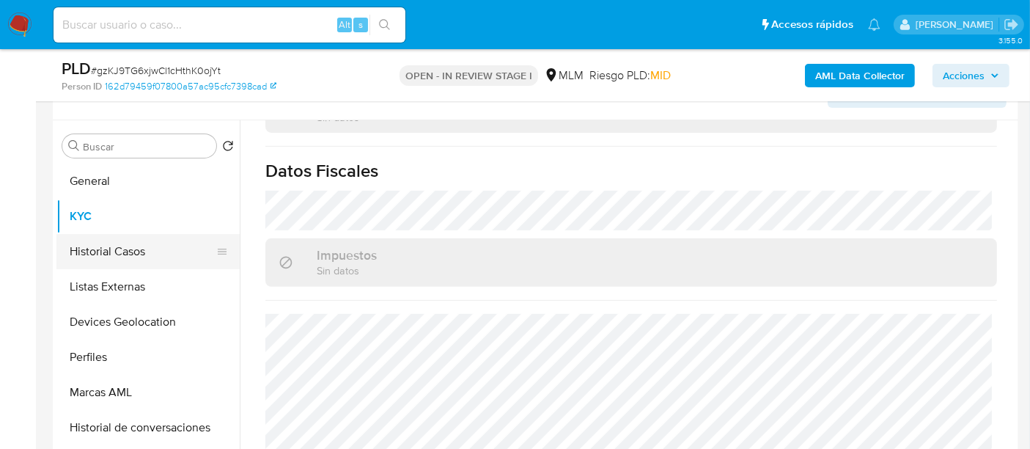
click at [121, 240] on button "Historial Casos" at bounding box center [142, 251] width 172 height 35
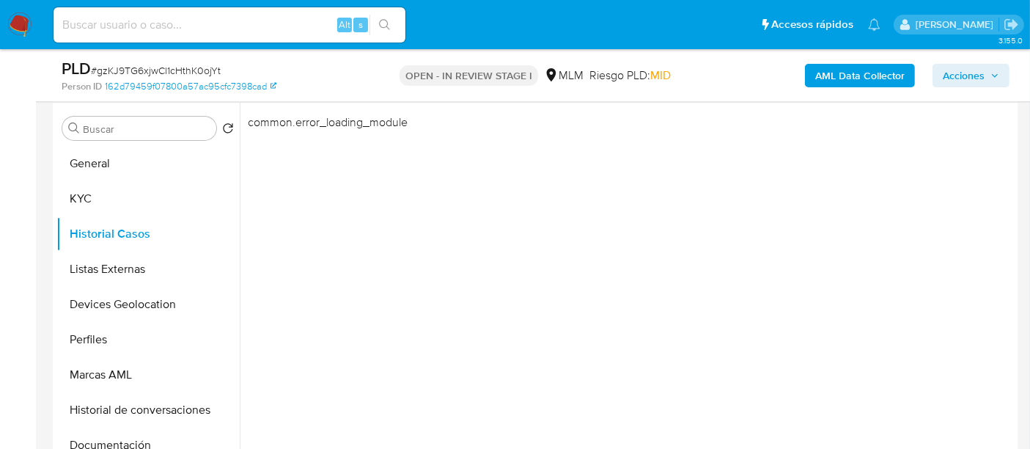
click at [447, 254] on div "common.error_loading_module" at bounding box center [627, 290] width 775 height 375
click at [127, 233] on button "Historial Casos" at bounding box center [142, 233] width 172 height 35
click at [130, 196] on button "KYC" at bounding box center [142, 198] width 172 height 35
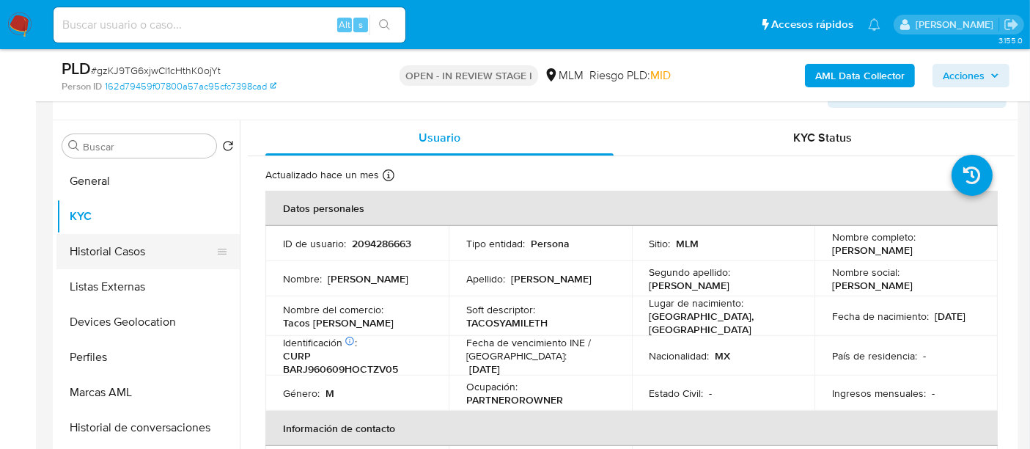
click at [150, 242] on button "Historial Casos" at bounding box center [142, 251] width 172 height 35
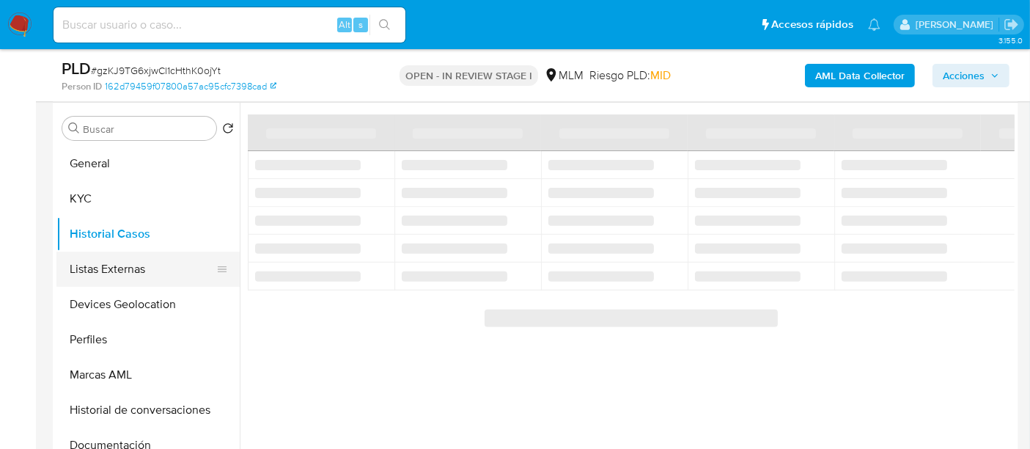
click at [132, 264] on button "Listas Externas" at bounding box center [142, 268] width 172 height 35
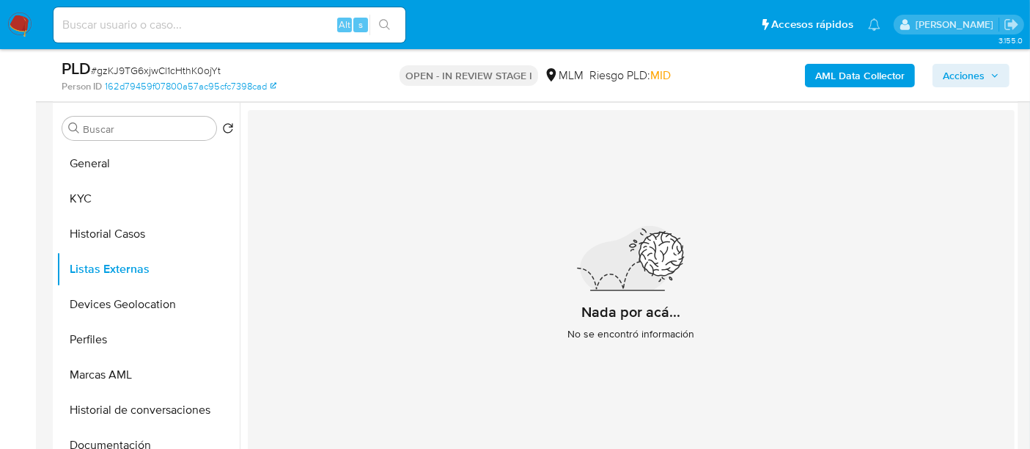
click at [452, 331] on div "Nada por acá... No se encontró información" at bounding box center [631, 289] width 767 height 359
click at [124, 301] on button "Devices Geolocation" at bounding box center [142, 304] width 172 height 35
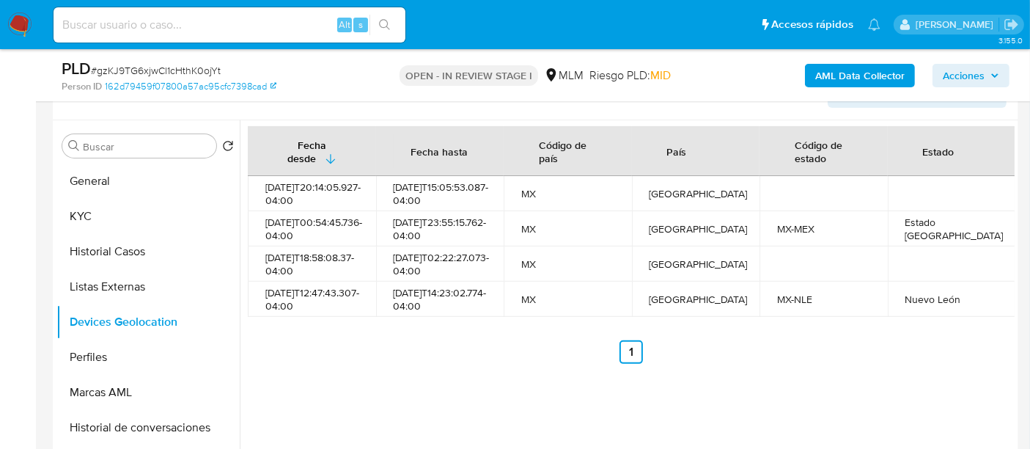
click at [441, 364] on ul "Anterior 1 Siguiente" at bounding box center [631, 351] width 767 height 23
click at [95, 359] on button "Perfiles" at bounding box center [142, 356] width 172 height 35
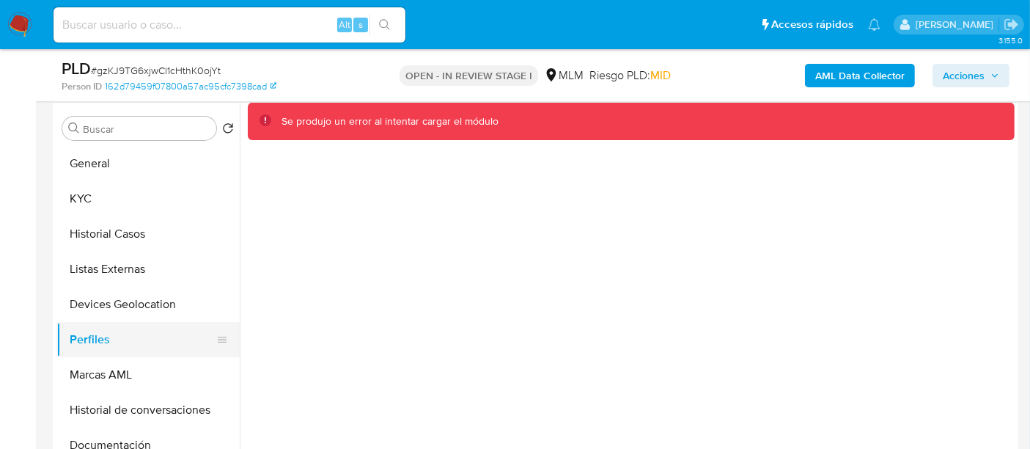
click at [119, 334] on button "Perfiles" at bounding box center [142, 339] width 172 height 35
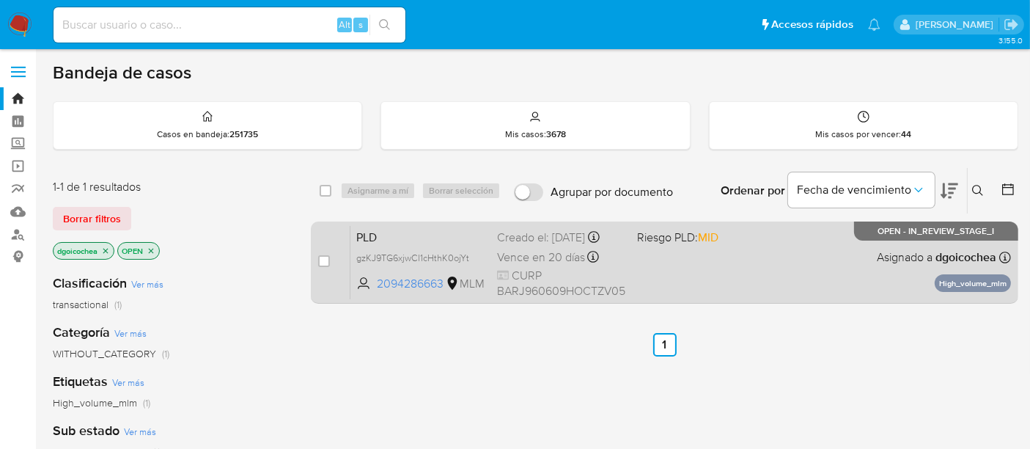
click at [360, 238] on span "PLD" at bounding box center [420, 236] width 129 height 19
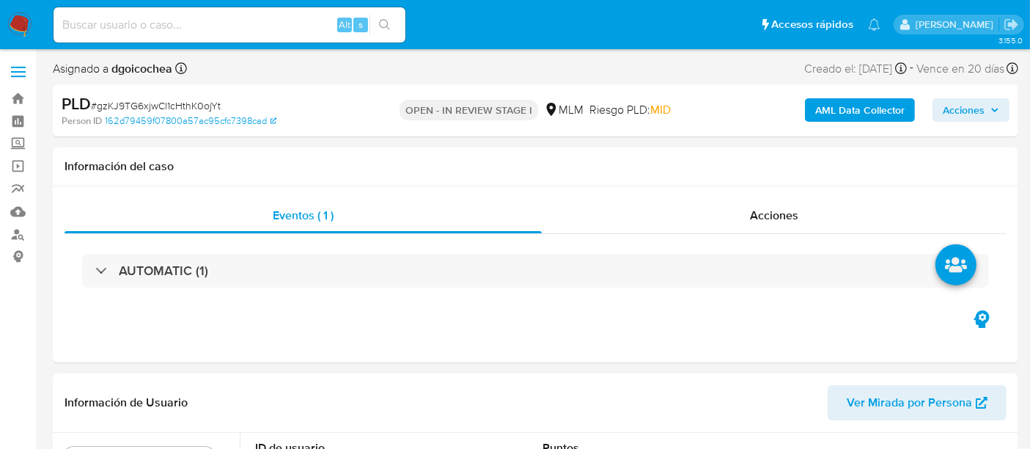
select select "10"
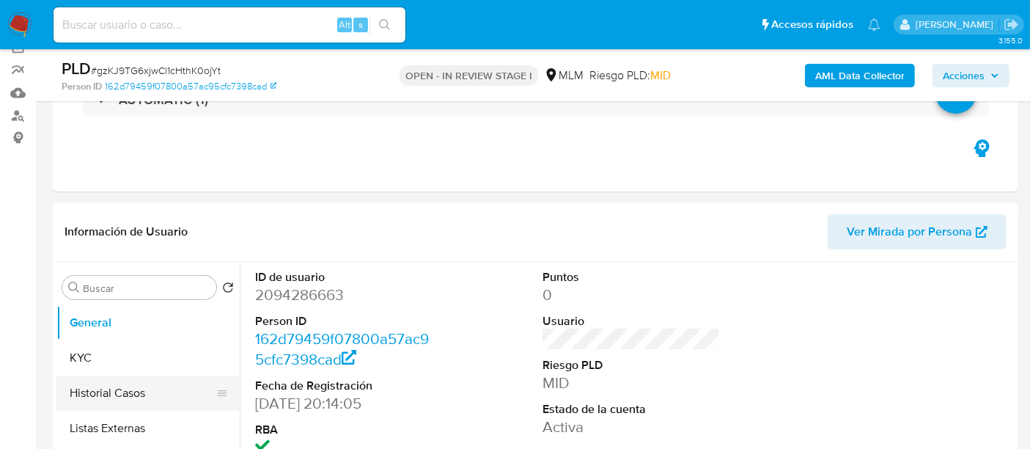
scroll to position [163, 0]
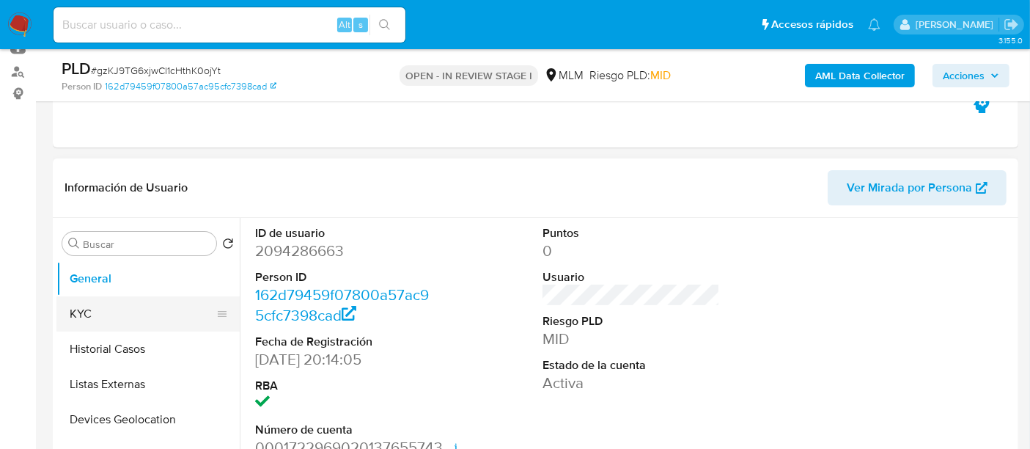
click at [118, 299] on button "KYC" at bounding box center [142, 313] width 172 height 35
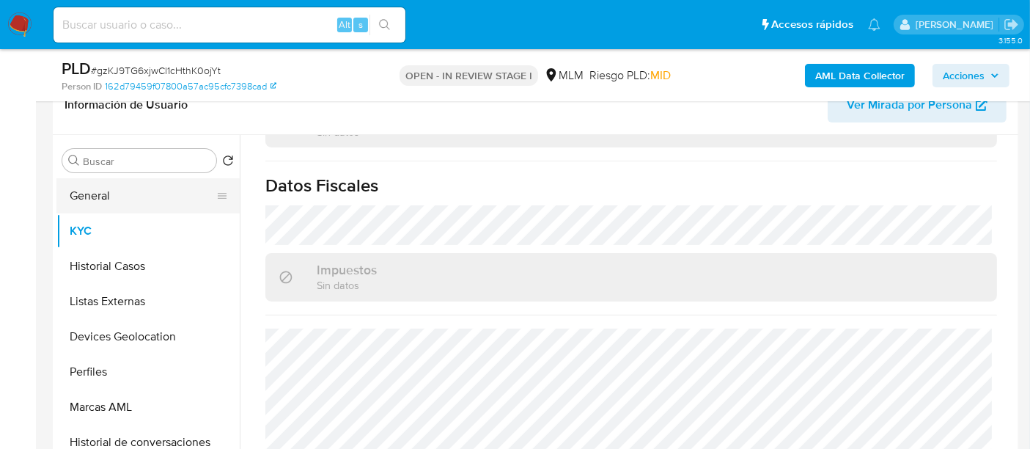
scroll to position [244, 0]
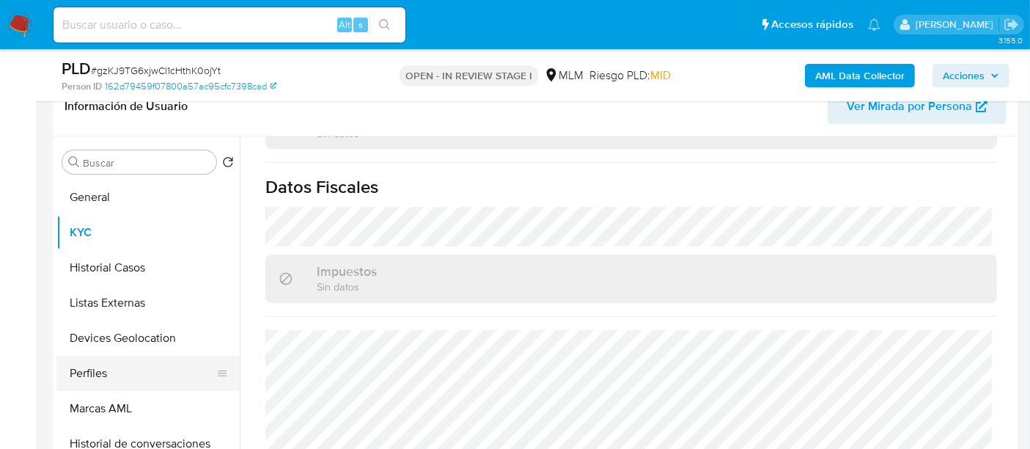
click at [120, 372] on button "Perfiles" at bounding box center [142, 373] width 172 height 35
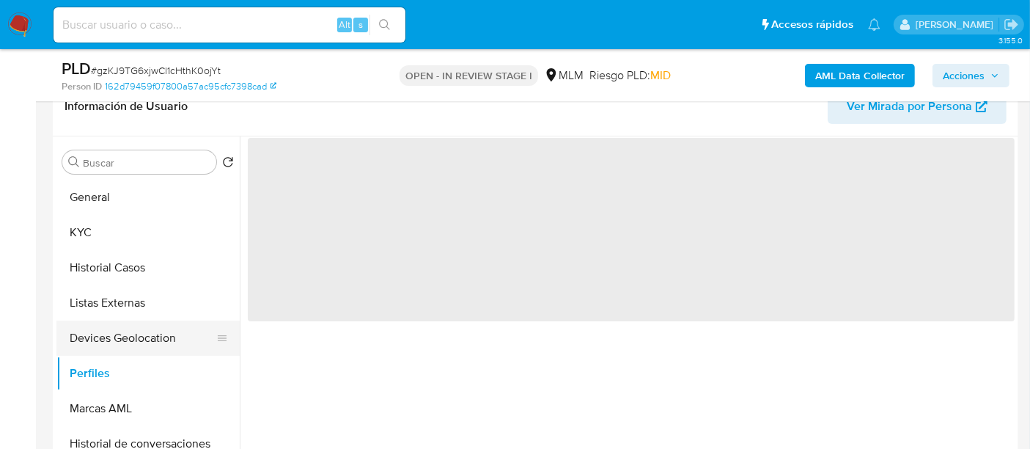
scroll to position [0, 0]
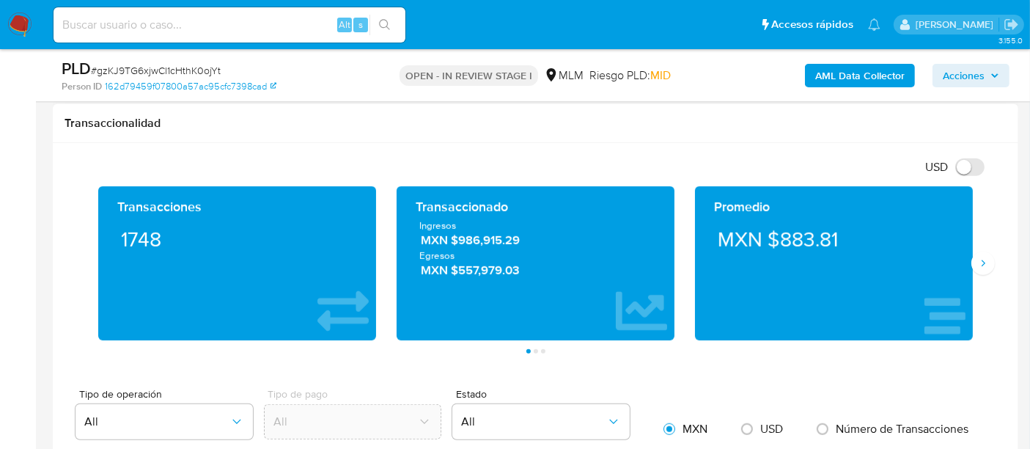
scroll to position [896, 0]
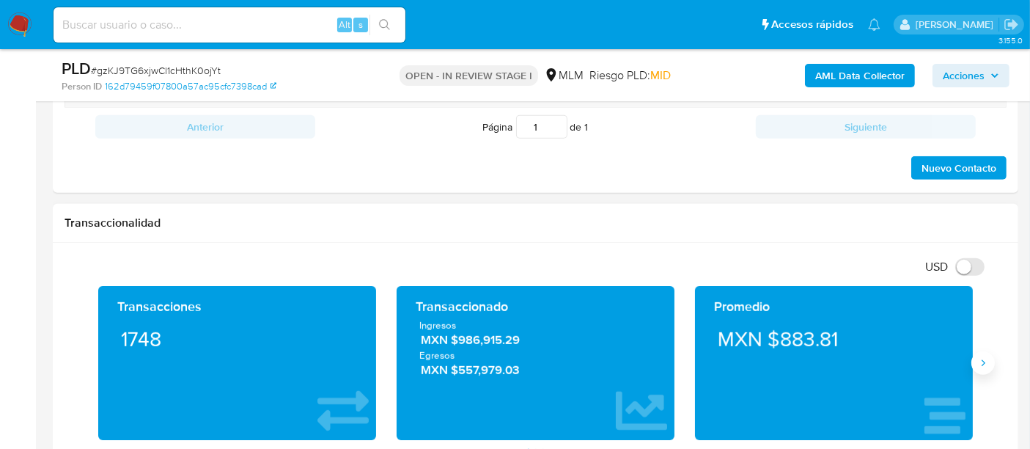
click at [986, 362] on icon "Siguiente" at bounding box center [983, 363] width 12 height 12
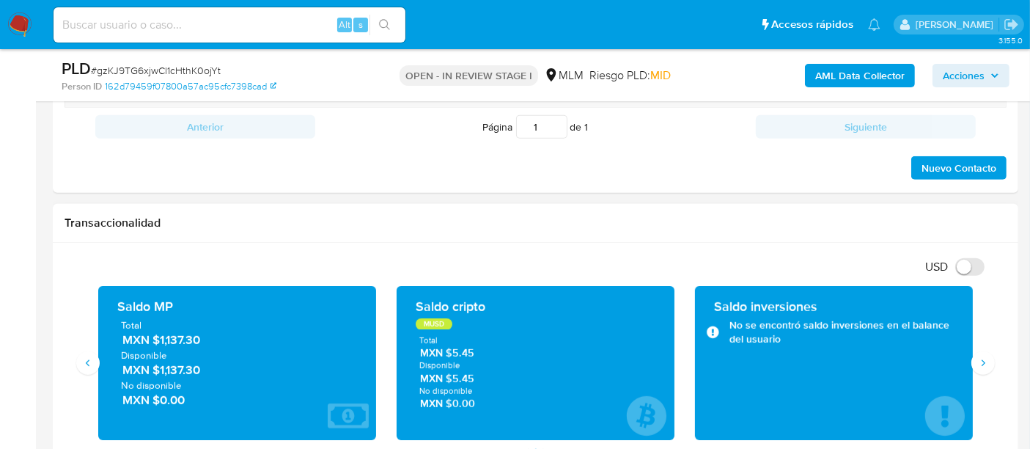
drag, startPoint x: 185, startPoint y: 339, endPoint x: 161, endPoint y: 336, distance: 24.4
click at [161, 336] on span "MXN $1,137.30" at bounding box center [237, 339] width 231 height 17
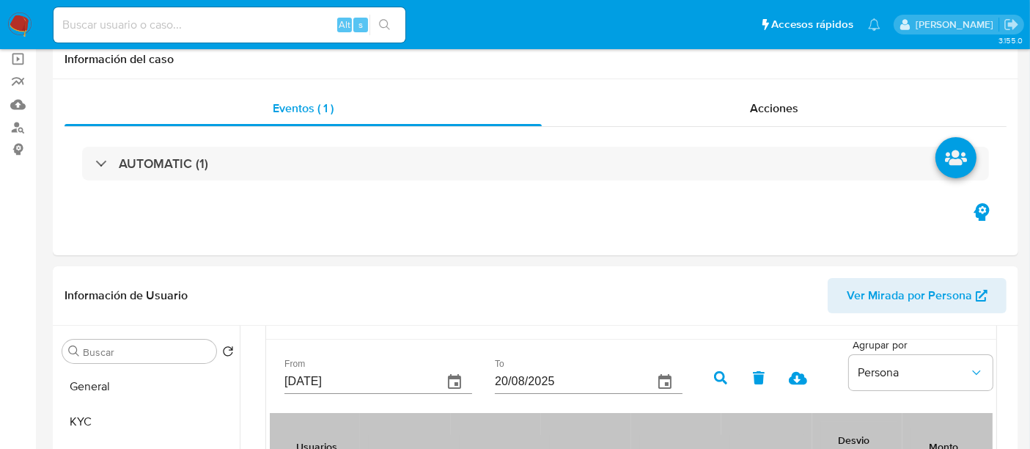
scroll to position [0, 0]
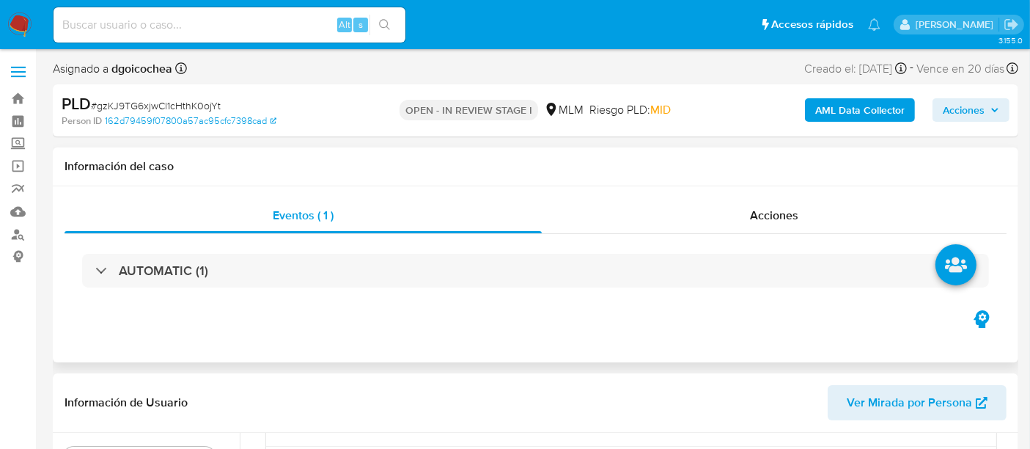
click at [561, 290] on div "AUTOMATIC (1)" at bounding box center [536, 270] width 942 height 73
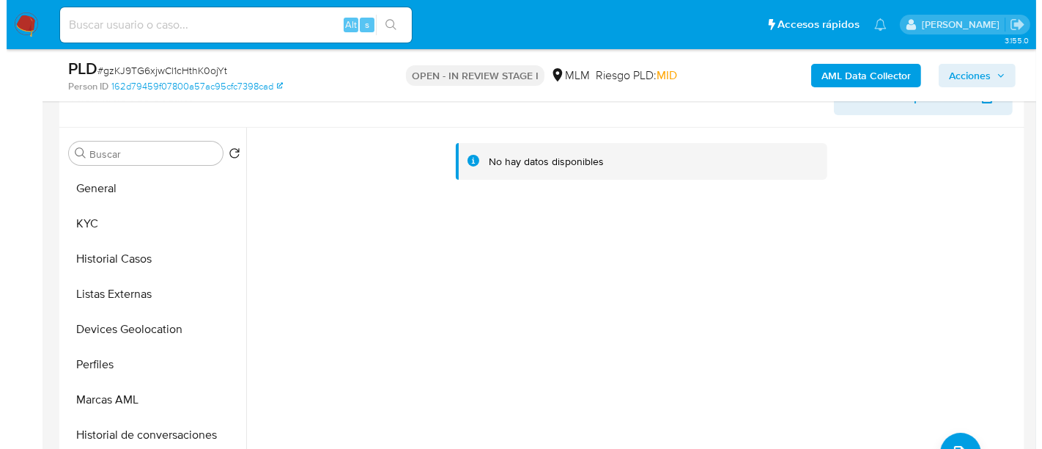
scroll to position [365, 0]
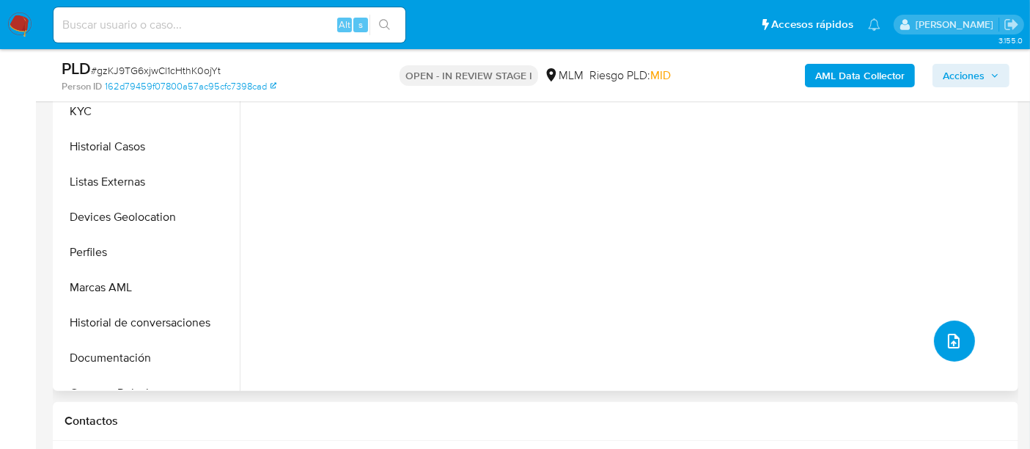
click at [949, 341] on icon "upload-file" at bounding box center [954, 341] width 18 height 18
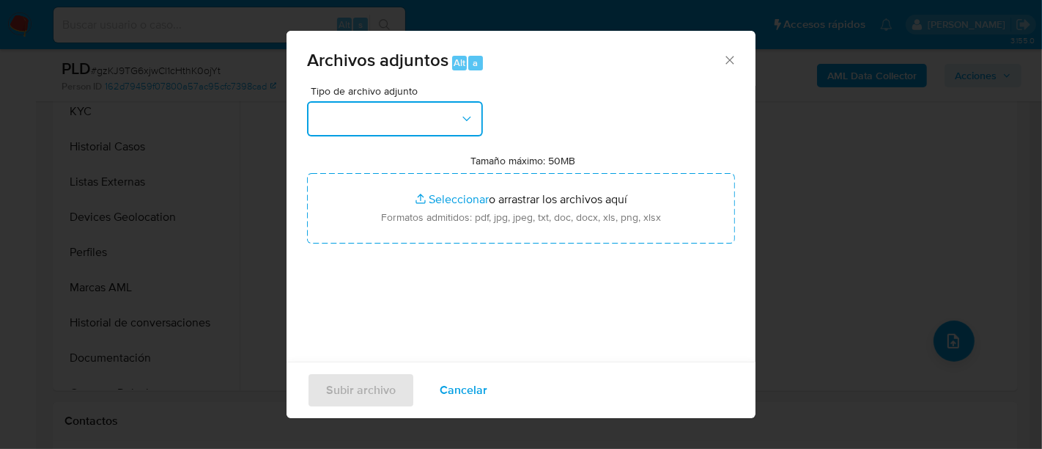
click at [416, 108] on button "button" at bounding box center [395, 118] width 176 height 35
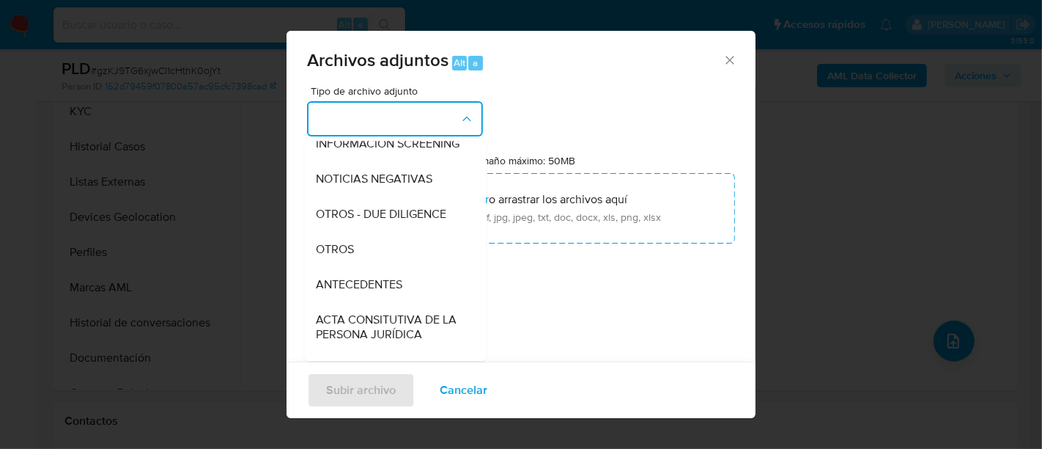
scroll to position [163, 0]
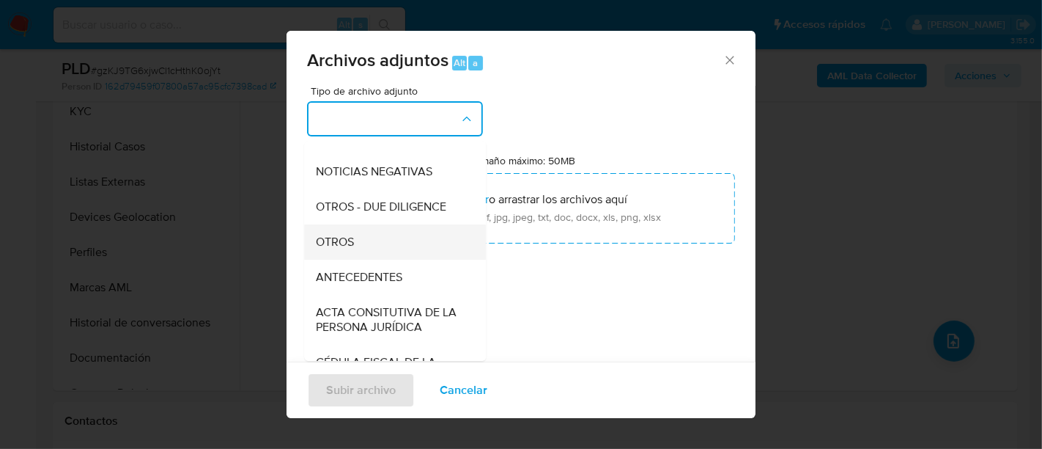
click at [370, 250] on div "OTROS" at bounding box center [391, 241] width 150 height 35
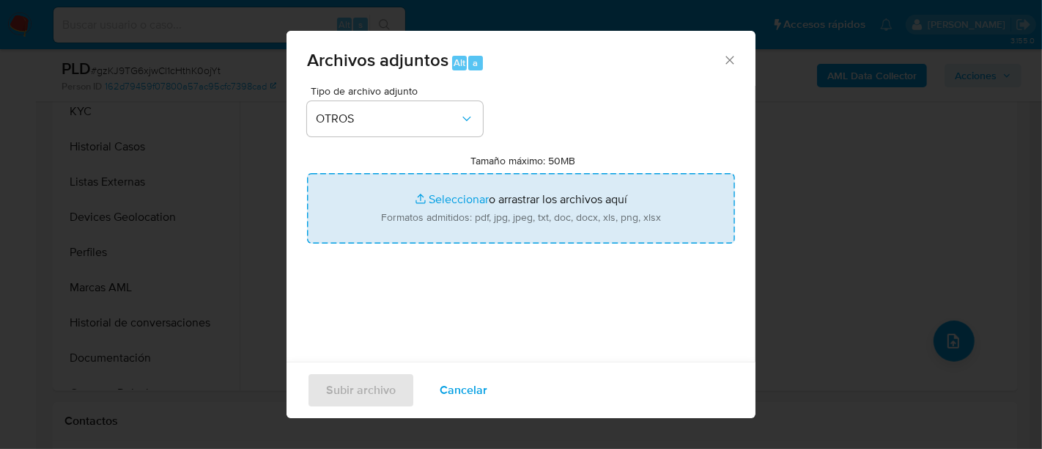
click at [438, 210] on input "Tamaño máximo: 50MB Seleccionar archivos" at bounding box center [521, 208] width 428 height 70
type input "C:\fakepath\2094286663_JAVIER BAUTISTA_JUL2025.pdf"
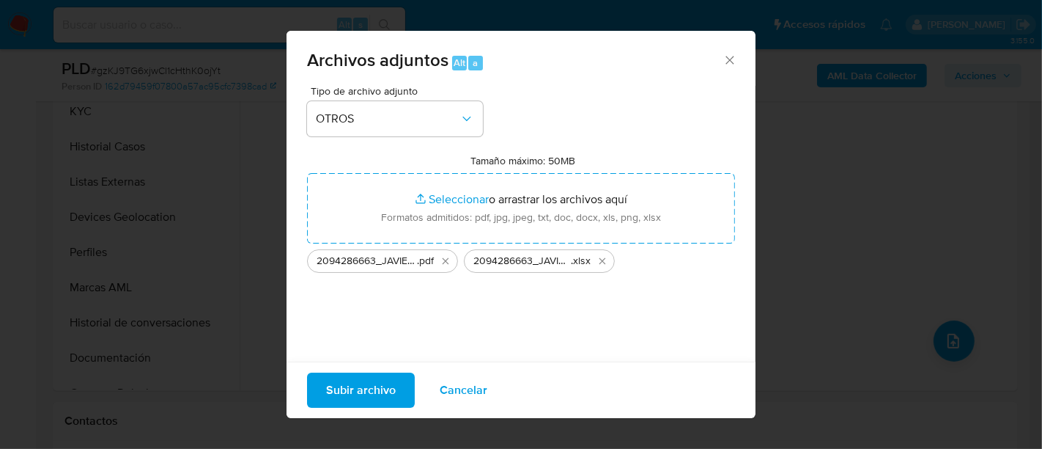
click at [353, 378] on span "Subir archivo" at bounding box center [361, 390] width 70 height 32
